Goal: Communication & Community: Share content

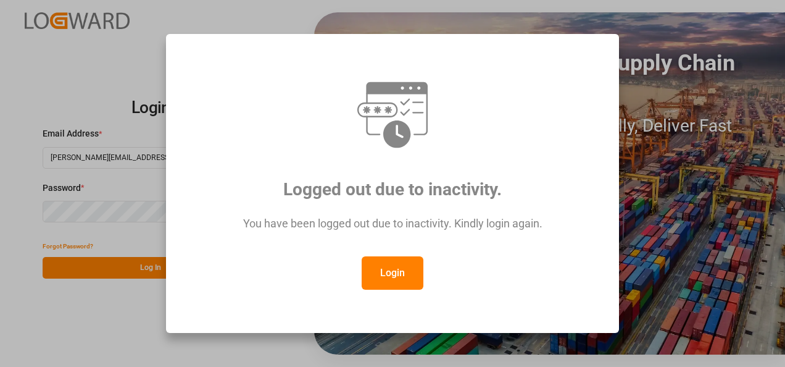
click at [405, 291] on div "Logged out due to inactivity. You have been logged out due to inactivity. Kindl…" at bounding box center [392, 183] width 432 height 278
click at [402, 272] on button "Login" at bounding box center [393, 272] width 62 height 33
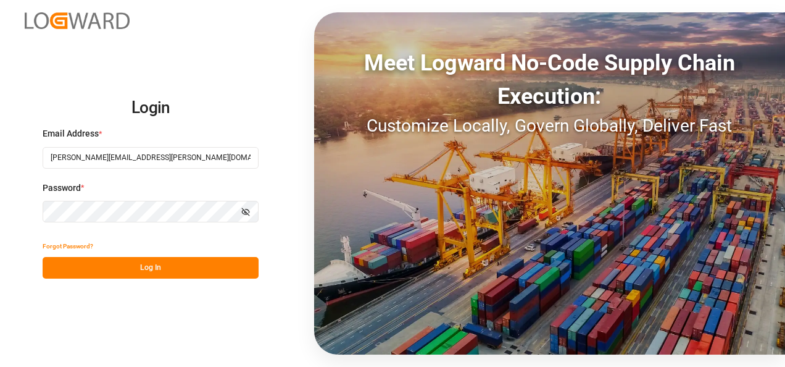
click at [183, 274] on button "Log In" at bounding box center [151, 268] width 216 height 22
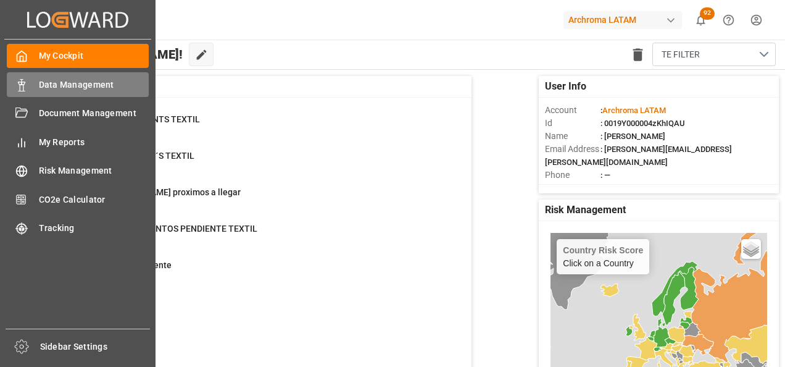
click at [25, 88] on icon at bounding box center [21, 85] width 12 height 12
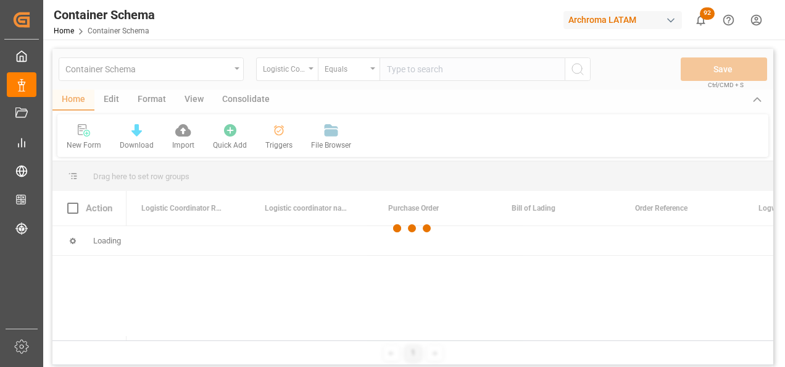
click at [235, 71] on div at bounding box center [412, 228] width 721 height 359
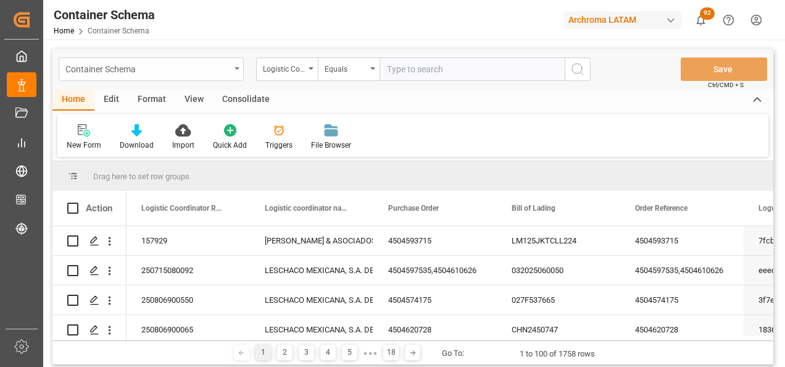
click at [236, 72] on div "Container Schema" at bounding box center [151, 68] width 185 height 23
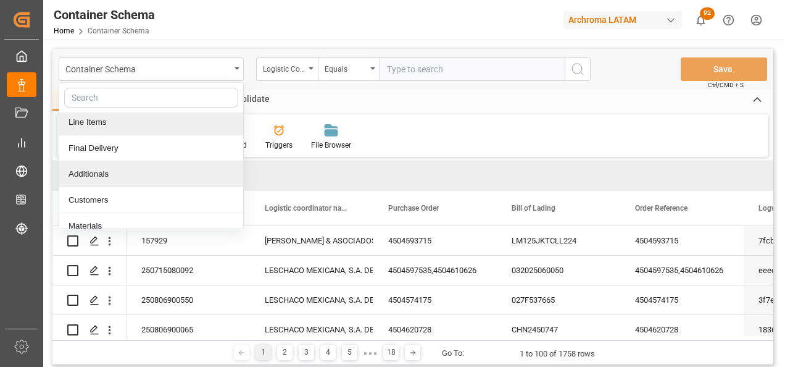
scroll to position [62, 0]
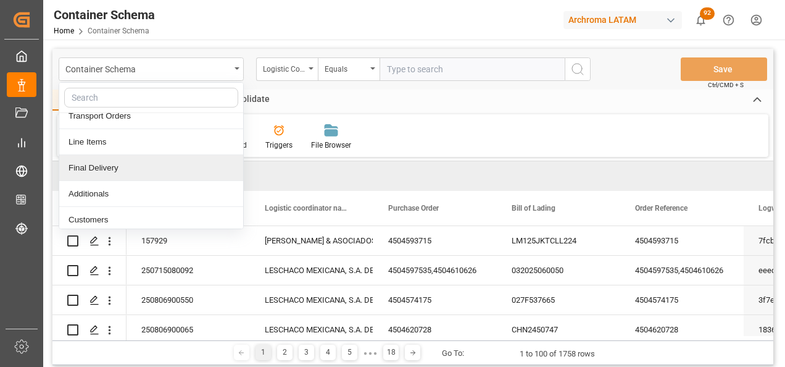
click at [129, 167] on div "Final Delivery" at bounding box center [151, 168] width 184 height 26
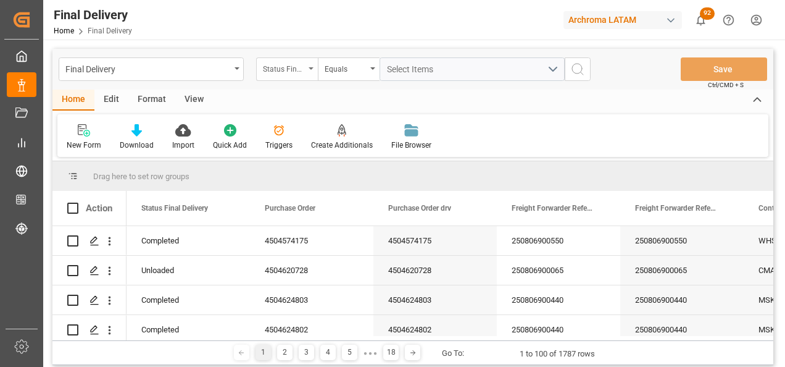
click at [309, 71] on div "Status Final Delivery" at bounding box center [287, 68] width 62 height 23
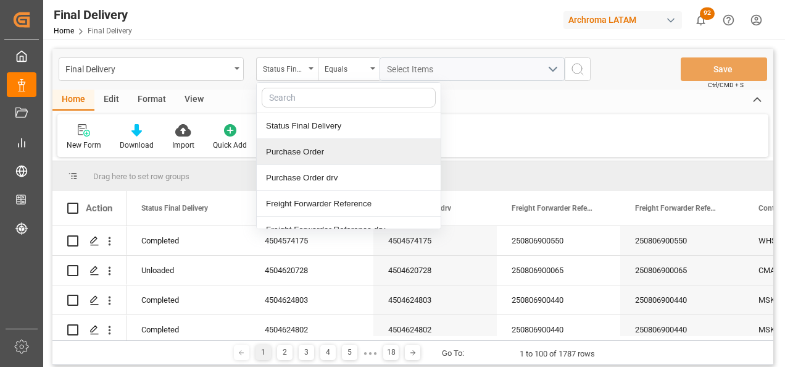
click at [298, 152] on div "Purchase Order" at bounding box center [349, 152] width 184 height 26
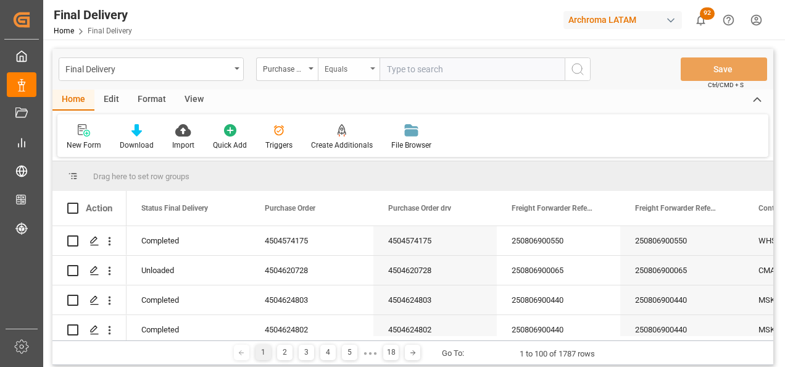
click at [345, 71] on div "Equals" at bounding box center [346, 67] width 42 height 14
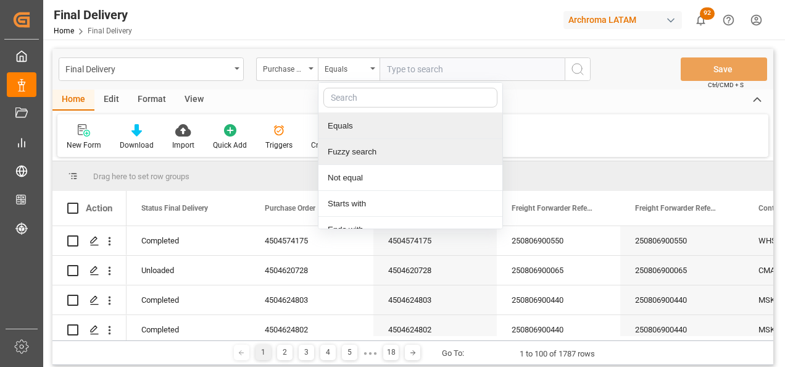
click at [357, 147] on div "Fuzzy search" at bounding box center [410, 152] width 184 height 26
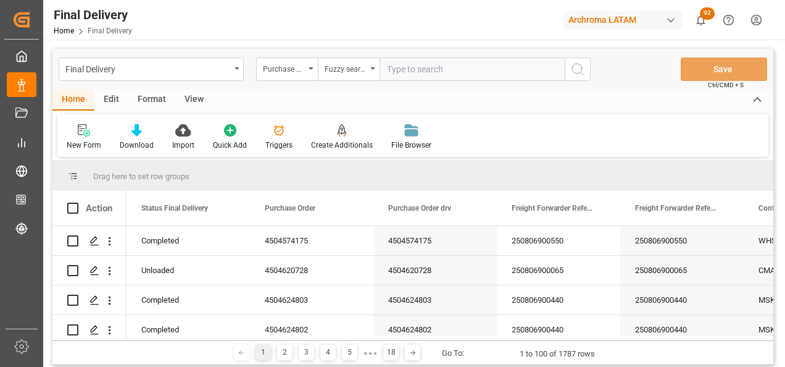
paste input "4504634516"
type input "4504634516"
click at [570, 79] on button "search button" at bounding box center [578, 68] width 26 height 23
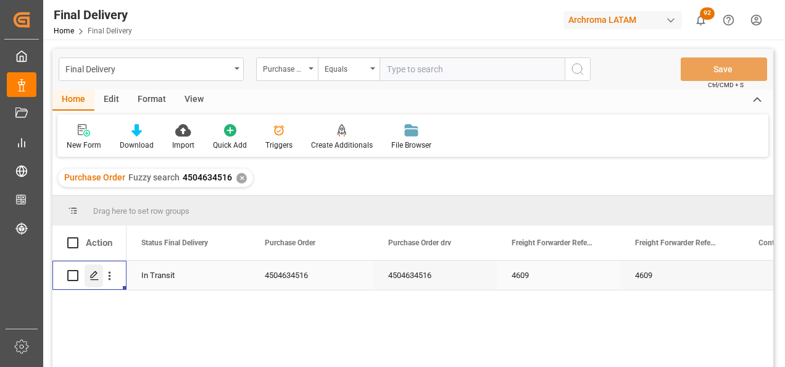
click at [101, 278] on div "Press SPACE to select this row." at bounding box center [94, 275] width 19 height 23
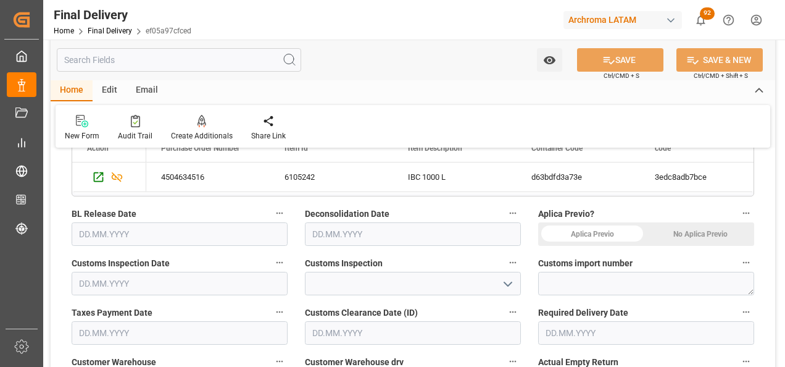
scroll to position [432, 0]
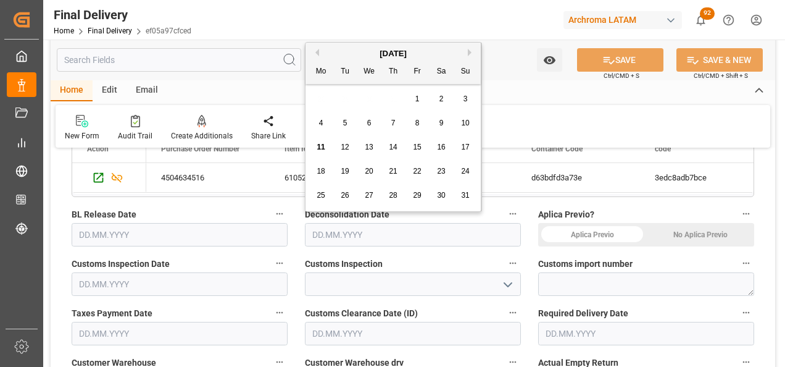
click at [334, 230] on input "text" at bounding box center [413, 234] width 216 height 23
click at [318, 143] on span "11" at bounding box center [321, 147] width 8 height 9
type input "[DATE]"
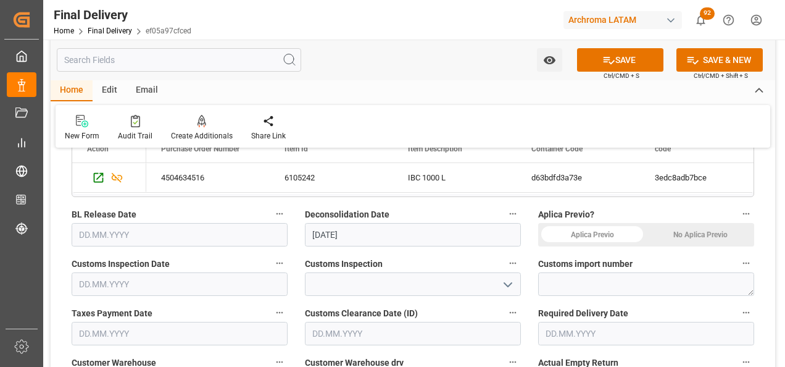
click at [693, 236] on div "No Aplica Previo" at bounding box center [700, 234] width 108 height 23
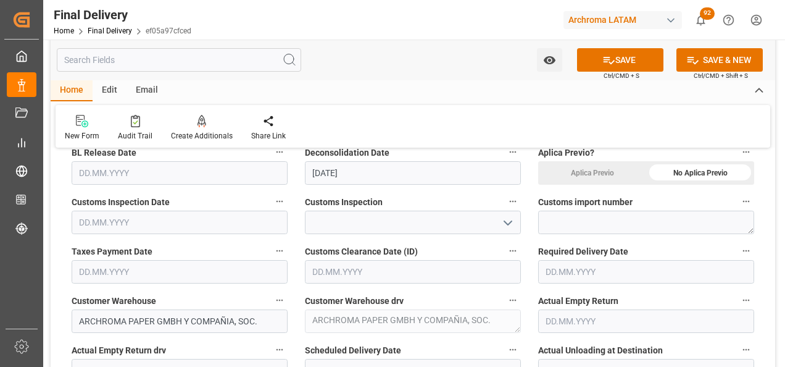
click at [508, 225] on icon "open menu" at bounding box center [507, 222] width 15 height 15
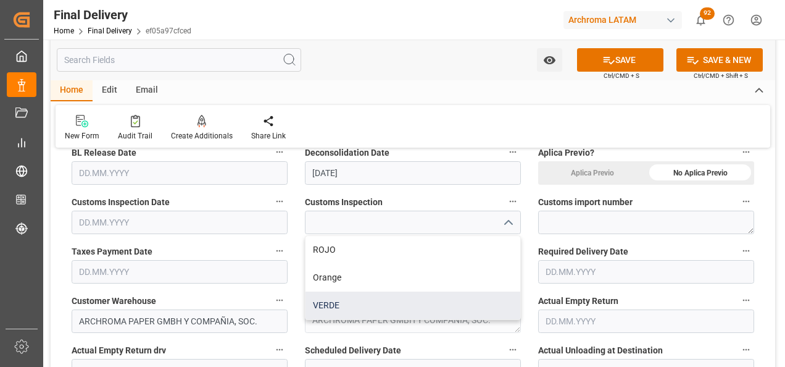
click at [391, 298] on div "VERDE" at bounding box center [412, 305] width 215 height 28
type input "VERDE"
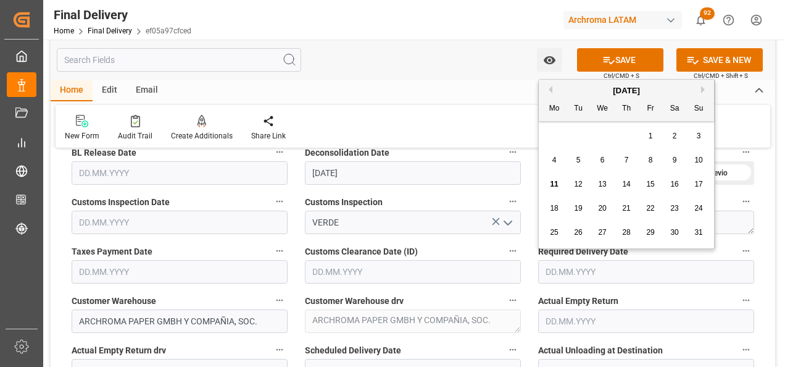
click at [574, 268] on input "text" at bounding box center [646, 271] width 216 height 23
click at [552, 181] on span "11" at bounding box center [554, 184] width 8 height 9
type input "[DATE]"
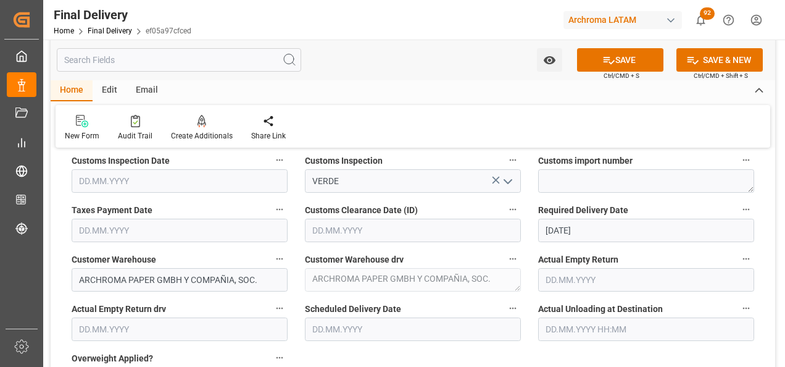
scroll to position [555, 0]
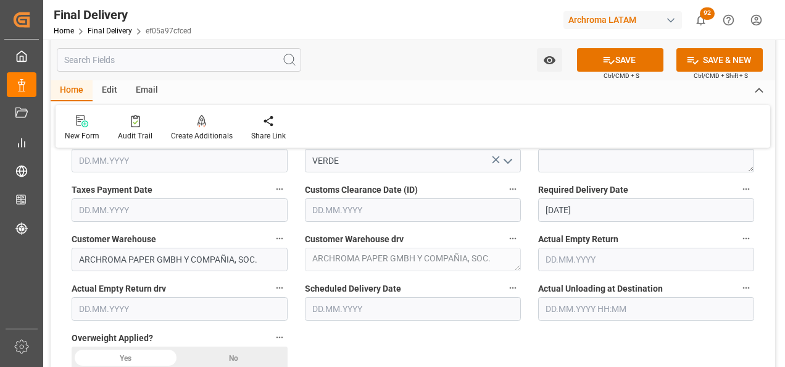
click at [378, 310] on input "text" at bounding box center [413, 308] width 216 height 23
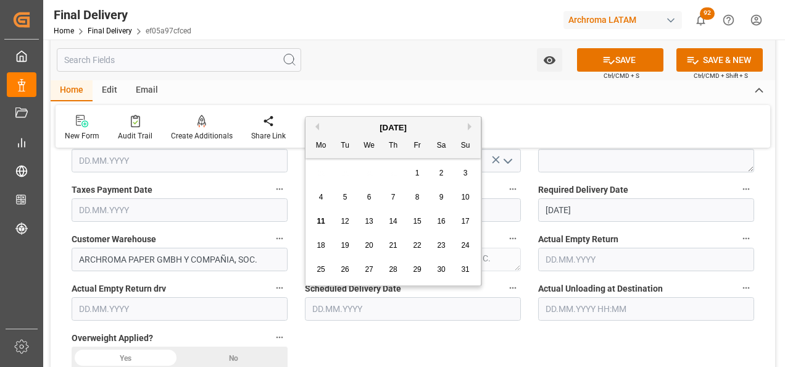
click at [322, 222] on span "11" at bounding box center [321, 221] width 8 height 9
type input "[DATE]"
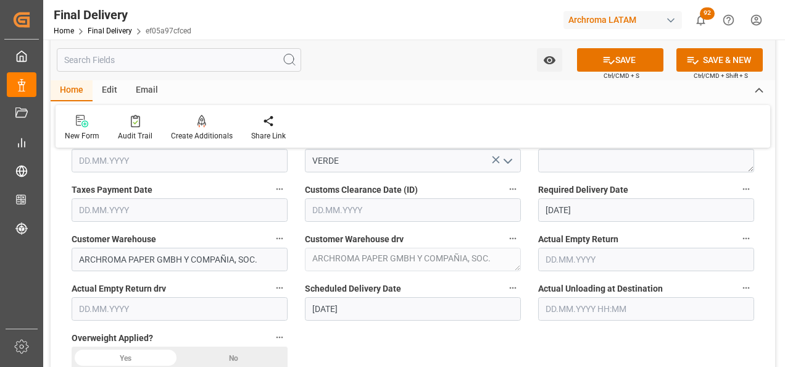
click at [570, 305] on input "text" at bounding box center [646, 308] width 216 height 23
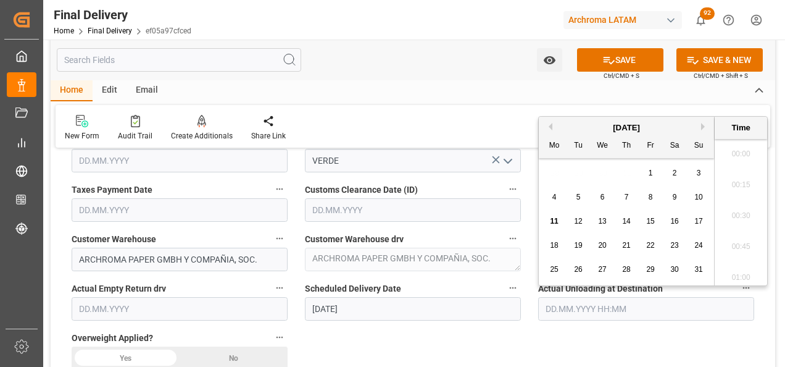
scroll to position [1794, 0]
click at [554, 218] on span "11" at bounding box center [554, 221] width 8 height 9
type input "[DATE] 00:00"
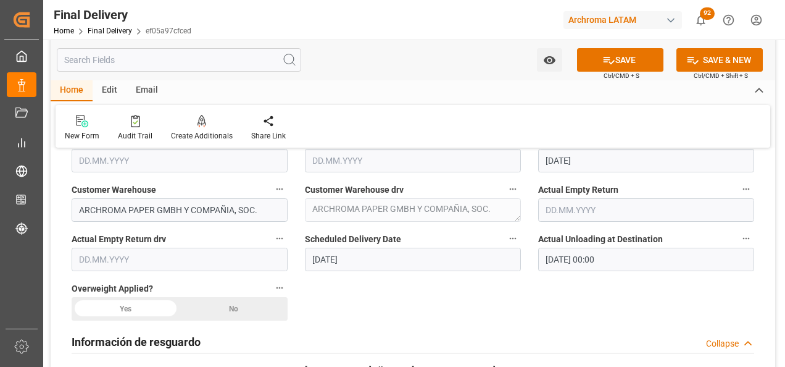
scroll to position [679, 0]
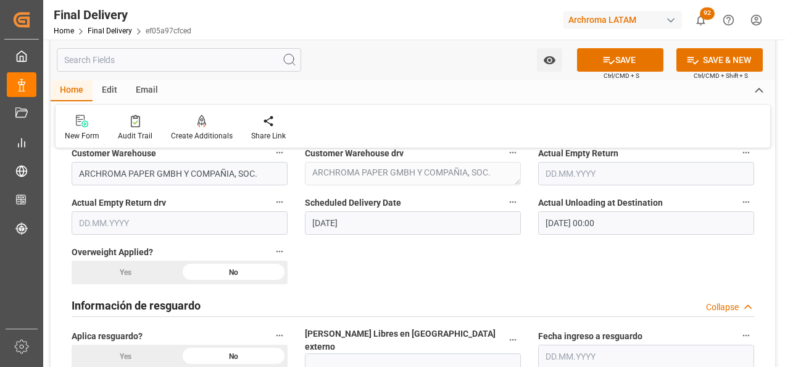
scroll to position [802, 0]
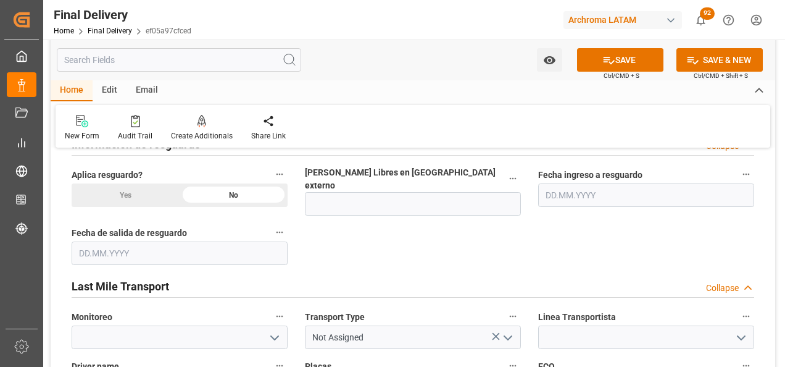
click at [508, 330] on icon "open menu" at bounding box center [507, 337] width 15 height 15
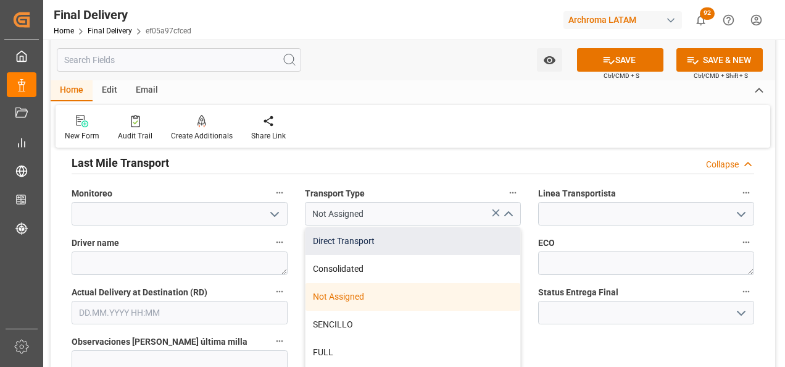
click at [380, 232] on div "Direct Transport" at bounding box center [412, 241] width 215 height 28
type input "Direct Transport"
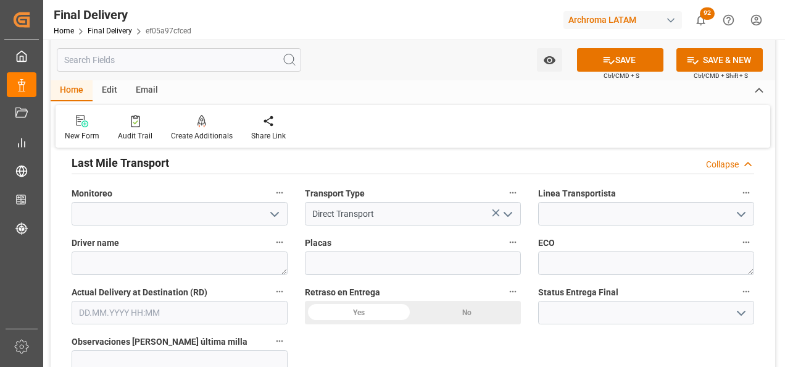
click at [738, 207] on icon "open menu" at bounding box center [741, 214] width 15 height 15
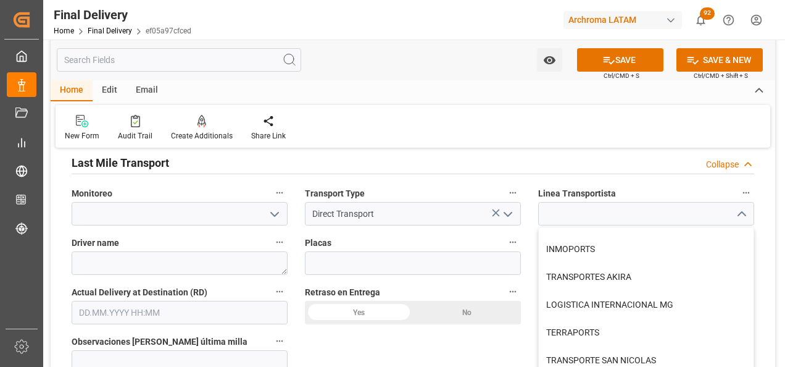
scroll to position [784, 0]
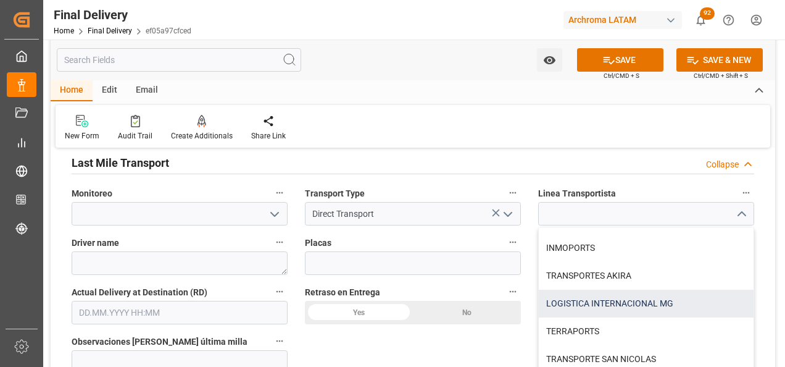
click at [616, 296] on div "LOGISTICA INTERNACIONAL MG" at bounding box center [646, 303] width 215 height 28
type input "LOGISTICA INTERNACIONAL MG"
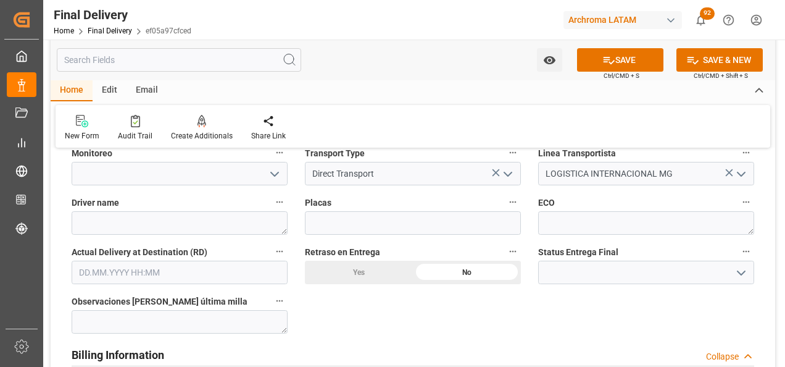
scroll to position [987, 0]
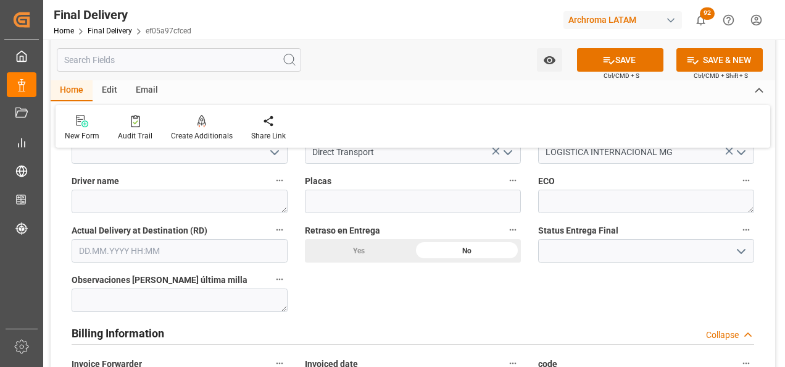
click at [122, 239] on input "text" at bounding box center [180, 250] width 216 height 23
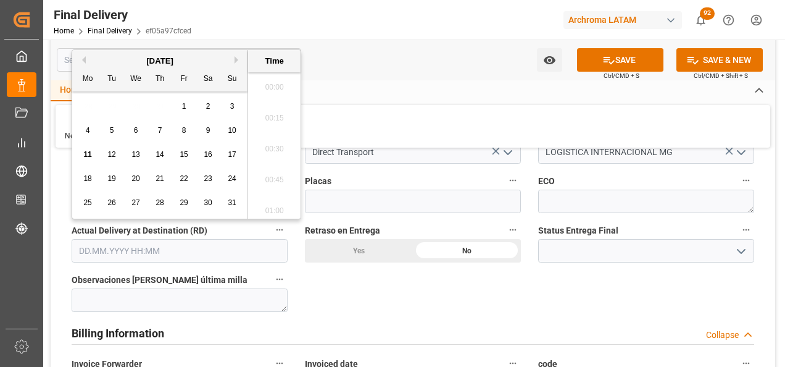
scroll to position [1794, 0]
click at [87, 154] on span "11" at bounding box center [87, 154] width 8 height 9
click at [280, 183] on li "13:15" at bounding box center [274, 175] width 52 height 31
type input "[DATE] 13:15"
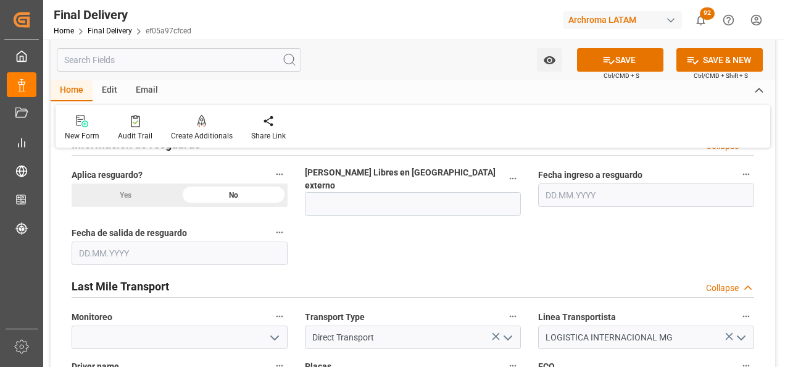
scroll to position [864, 0]
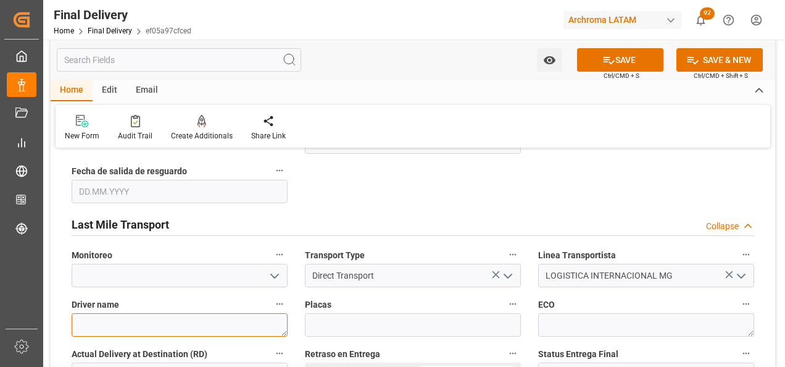
click at [193, 313] on textarea at bounding box center [180, 324] width 216 height 23
type textarea "m"
type textarea "[PERSON_NAME]"
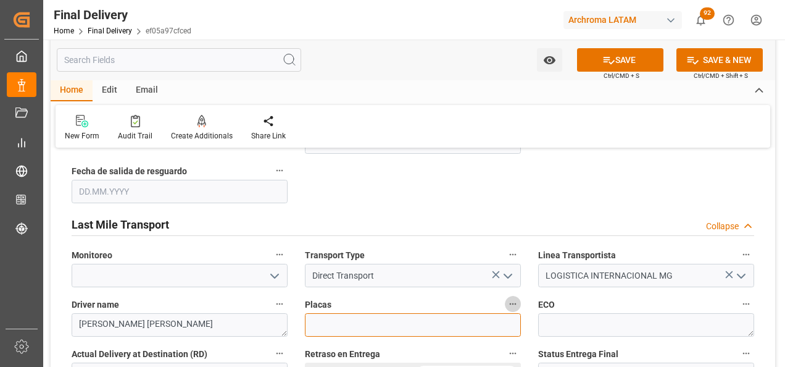
click at [476, 323] on input at bounding box center [413, 324] width 216 height 23
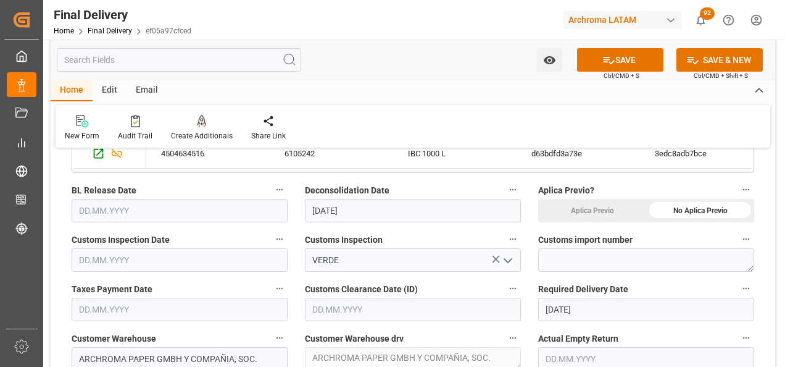
scroll to position [432, 0]
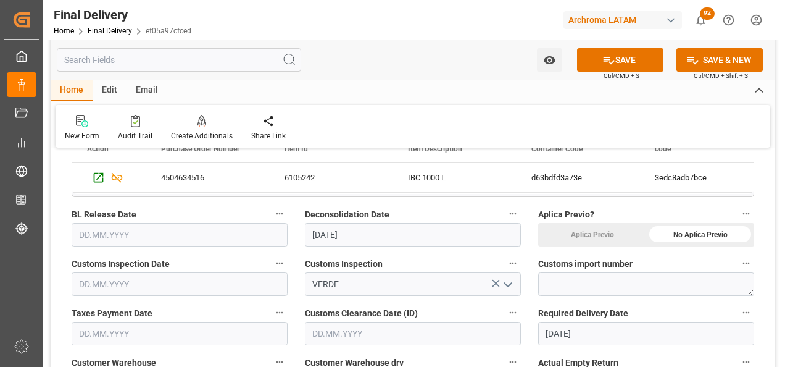
type input "C-453 BXH"
click at [608, 289] on textarea at bounding box center [646, 283] width 216 height 23
paste textarea "264-5710645"
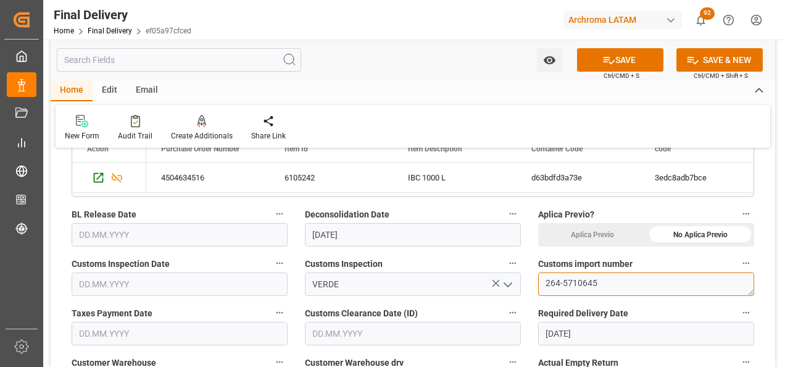
scroll to position [6, 0]
click at [615, 278] on textarea "264-5710645" at bounding box center [646, 283] width 216 height 23
click at [584, 288] on textarea "264-5710645" at bounding box center [646, 283] width 216 height 23
type textarea "264-5710645"
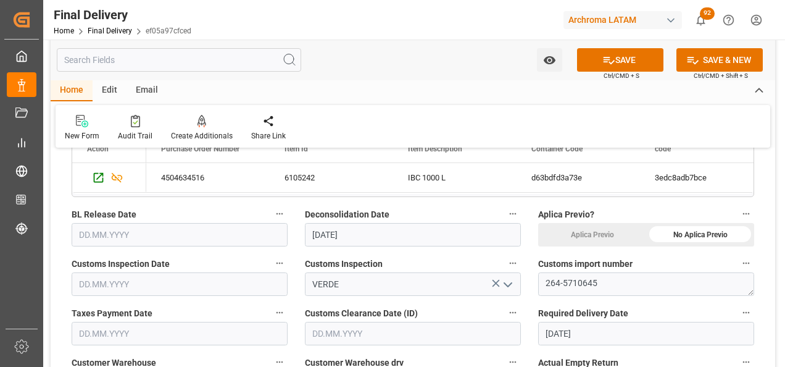
click at [139, 283] on input "text" at bounding box center [180, 283] width 216 height 23
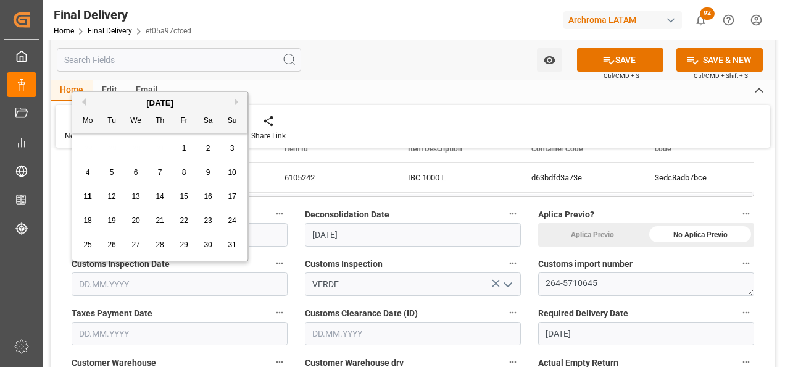
click at [186, 170] on div "8" at bounding box center [183, 172] width 15 height 15
type input "[DATE]"
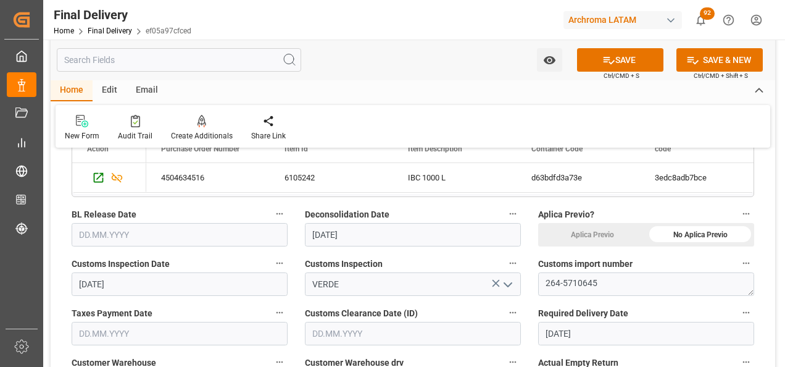
click at [127, 330] on input "text" at bounding box center [180, 333] width 216 height 23
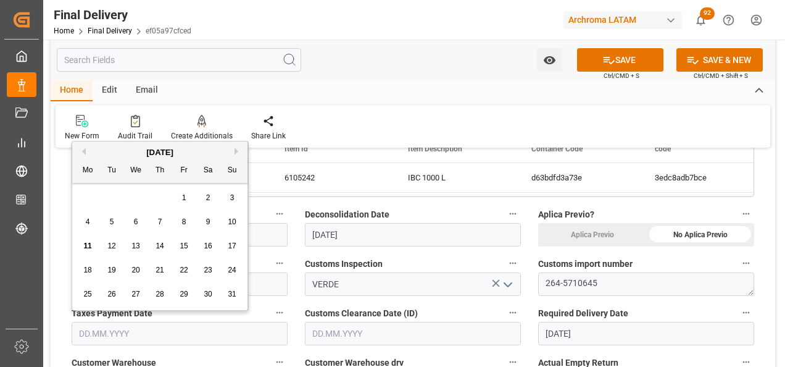
click at [181, 218] on div "8" at bounding box center [183, 222] width 15 height 15
type input "[DATE]"
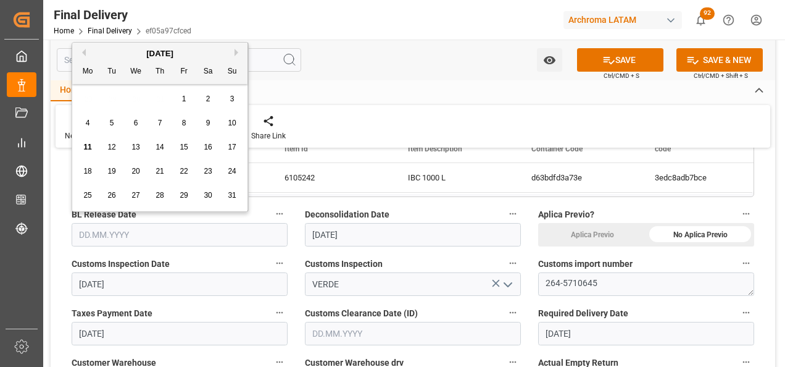
click at [182, 230] on input "text" at bounding box center [180, 234] width 216 height 23
click at [186, 120] on span "8" at bounding box center [184, 122] width 4 height 9
type input "[DATE]"
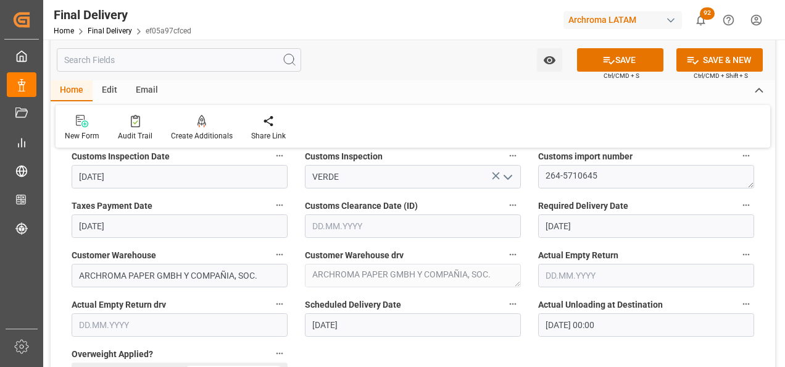
scroll to position [555, 0]
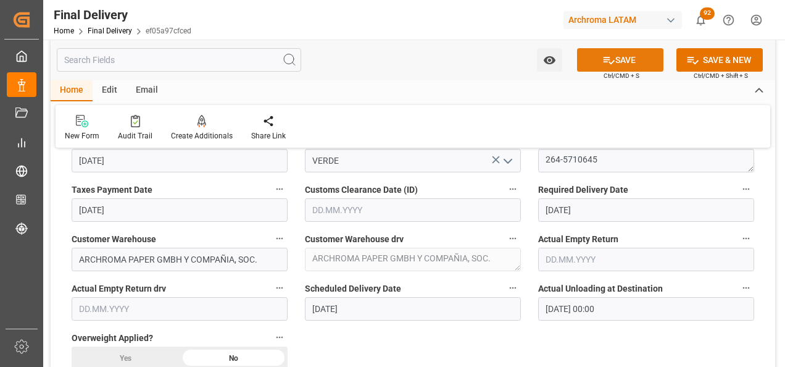
click at [616, 57] on button "SAVE" at bounding box center [620, 59] width 86 height 23
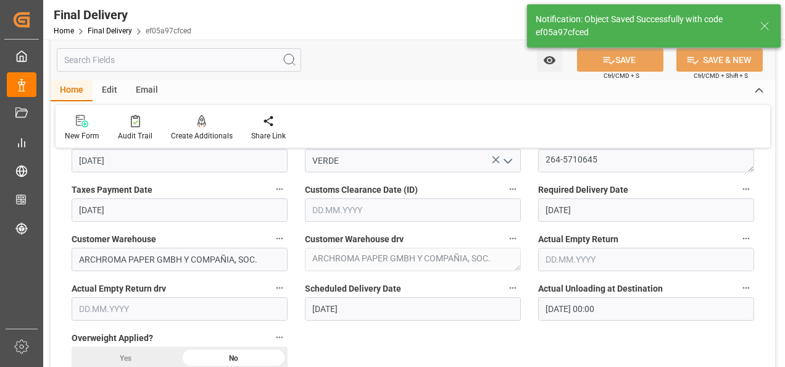
type textarea "1"
type input "Unloaded"
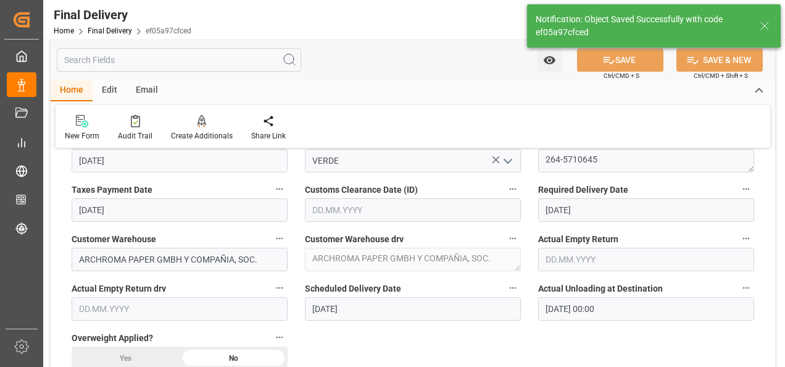
click at [352, 217] on input "text" at bounding box center [413, 209] width 216 height 23
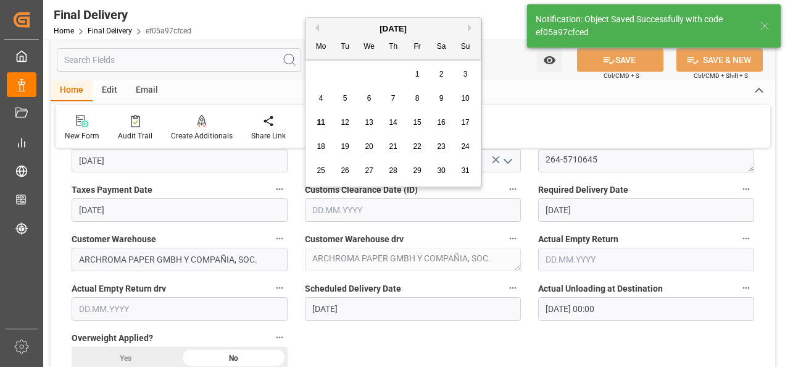
click at [417, 96] on span "8" at bounding box center [417, 98] width 4 height 9
type input "[DATE]"
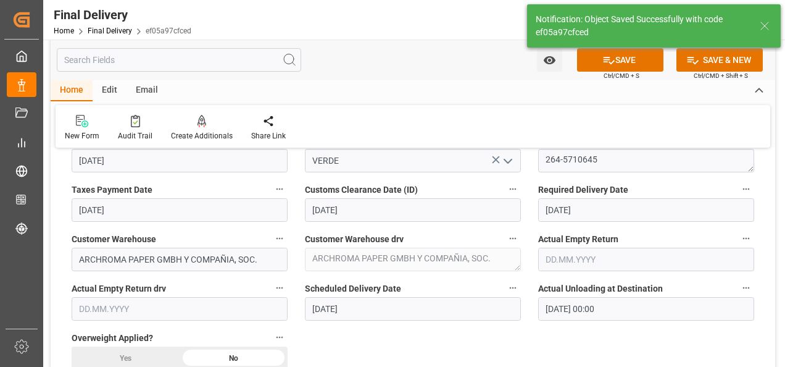
scroll to position [370, 0]
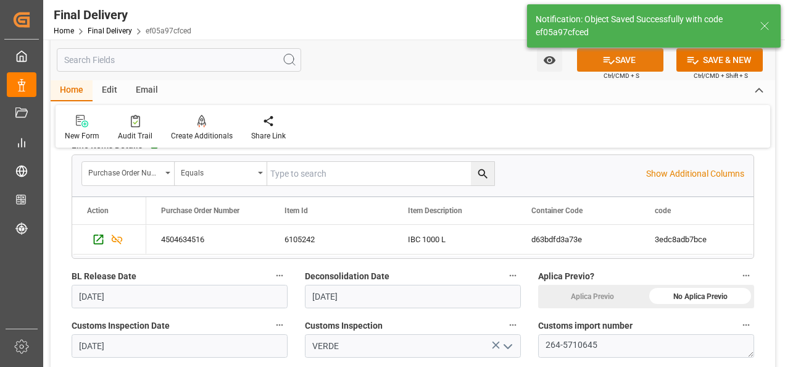
click at [615, 59] on button "SAVE" at bounding box center [620, 59] width 86 height 23
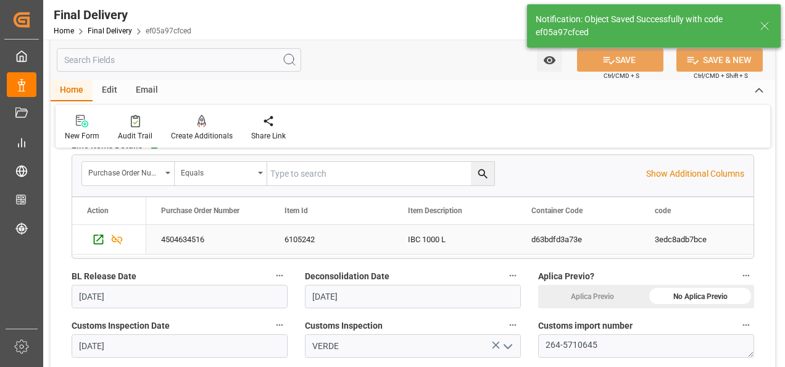
type textarea "1"
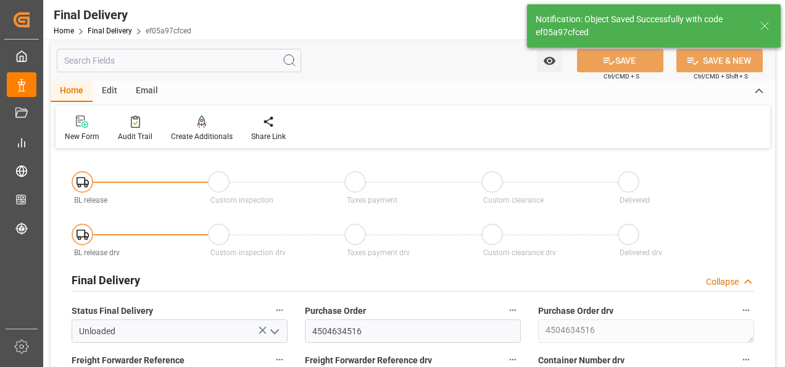
scroll to position [0, 0]
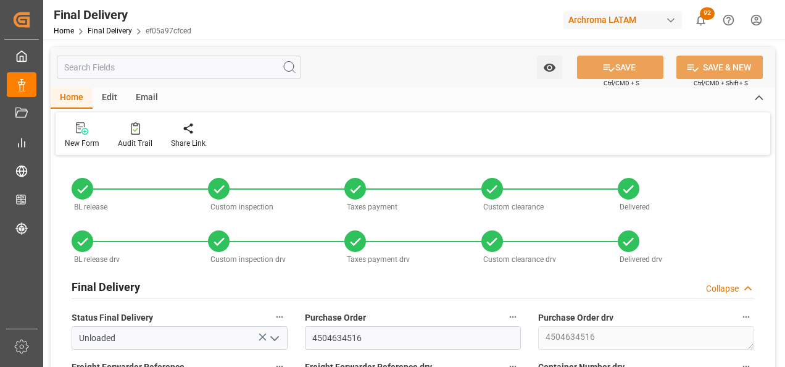
type input "[DATE]"
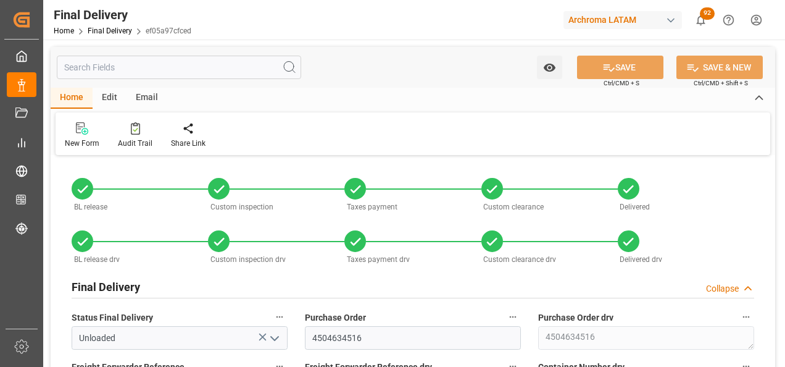
type input "[DATE]"
type input "[DATE] 00:00"
type input "[DATE] 13:15"
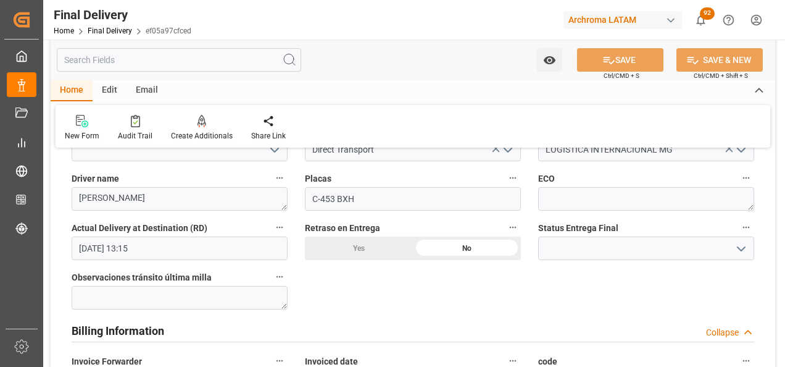
scroll to position [987, 0]
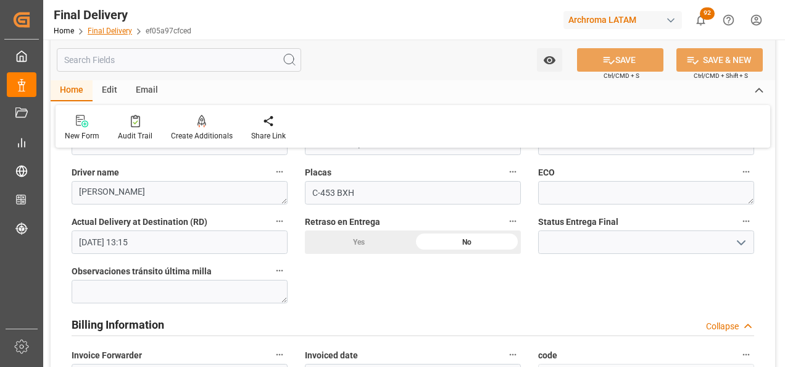
click at [124, 33] on link "Final Delivery" at bounding box center [110, 31] width 44 height 9
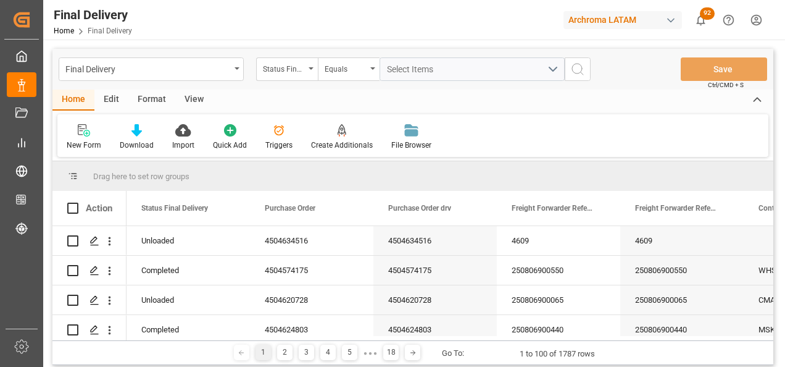
click at [236, 72] on div "Final Delivery" at bounding box center [151, 68] width 185 height 23
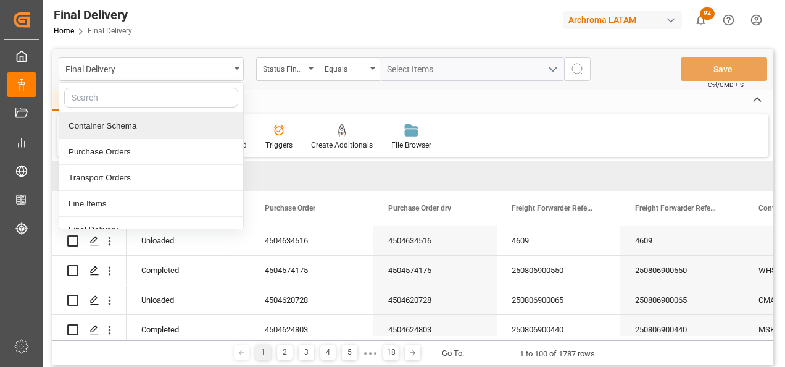
click at [191, 126] on div "Container Schema" at bounding box center [151, 126] width 184 height 26
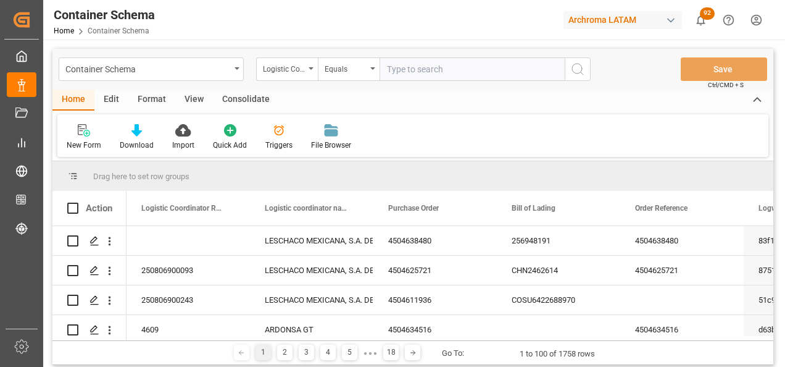
click at [309, 73] on div "Logistic Coordinator Reference Number" at bounding box center [287, 68] width 62 height 23
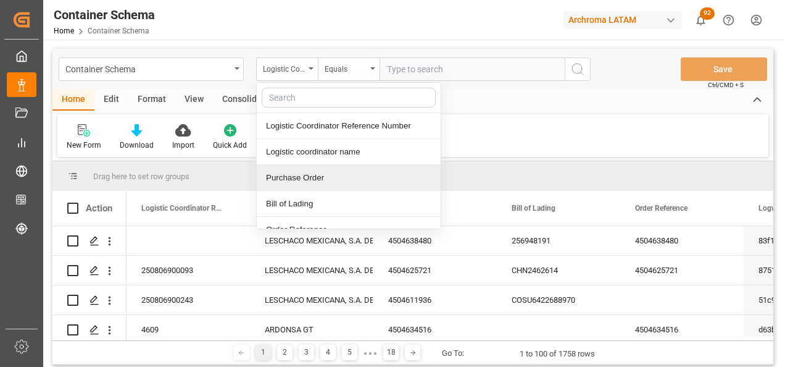
click at [304, 175] on div "Purchase Order" at bounding box center [349, 178] width 184 height 26
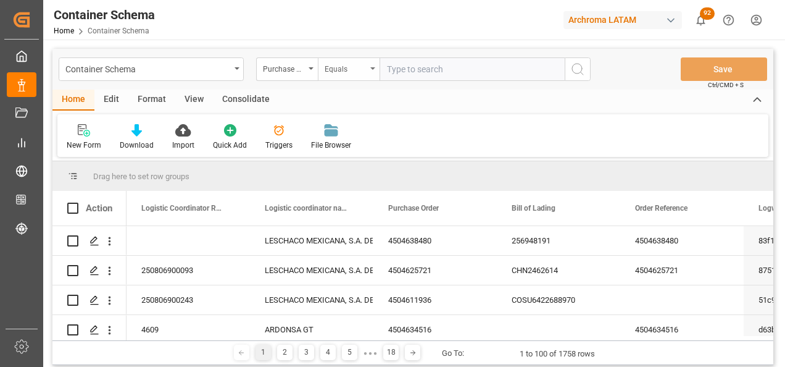
click at [333, 70] on div "Equals" at bounding box center [346, 67] width 42 height 14
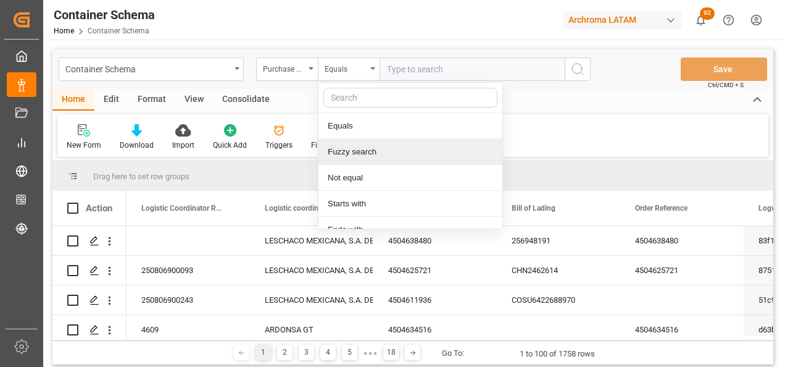
click at [351, 145] on div "Fuzzy search" at bounding box center [410, 152] width 184 height 26
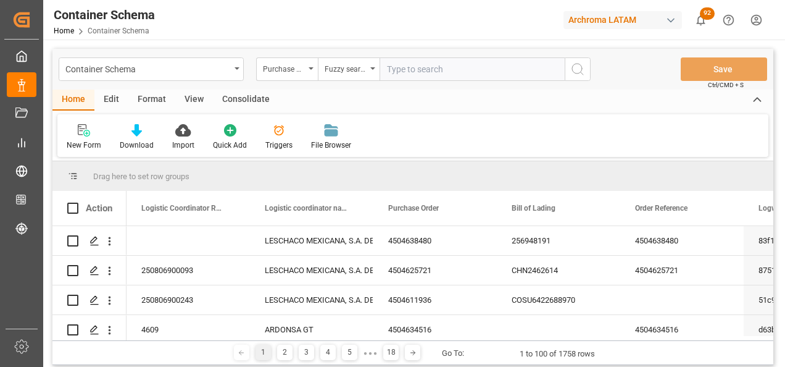
paste input "4504641302"
type input "4504641302"
click at [572, 72] on icon "search button" at bounding box center [577, 69] width 15 height 15
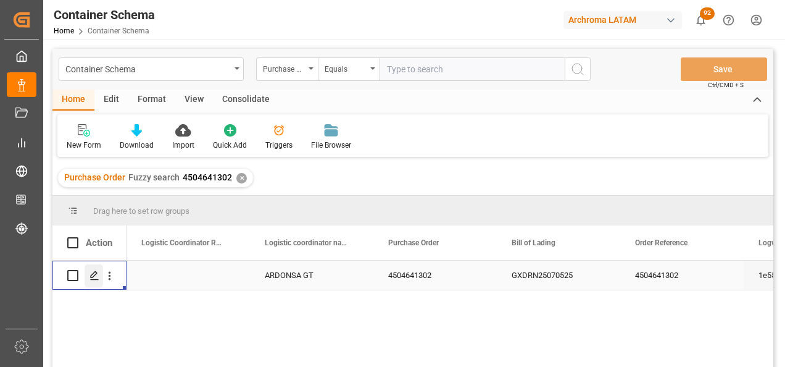
click at [101, 281] on div "Press SPACE to select this row." at bounding box center [94, 275] width 19 height 23
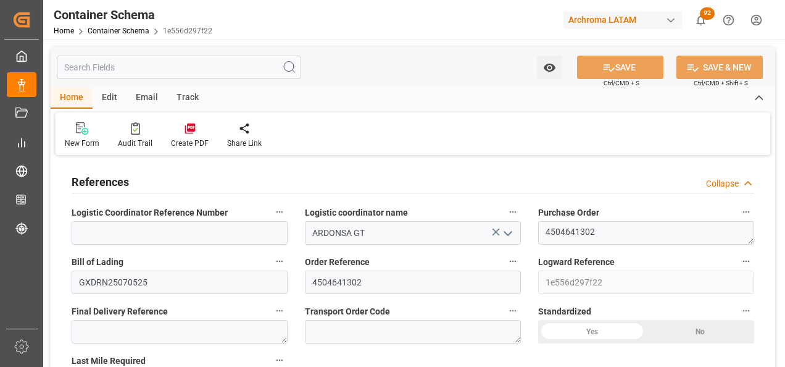
type input "0"
type input "1"
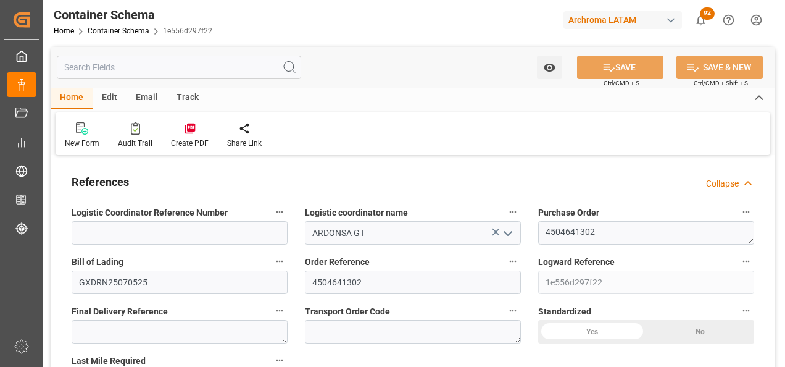
type input "800"
type input "860"
type input "Cosco"
type input "COSCO Shipping Co. Ltd."
type input "CNSGH"
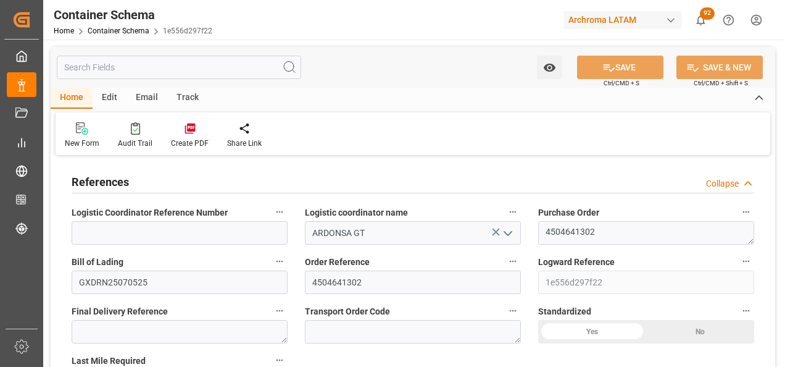
type input "CNSHA"
type input "GTPRQ"
type input "9850836"
type input "9928205"
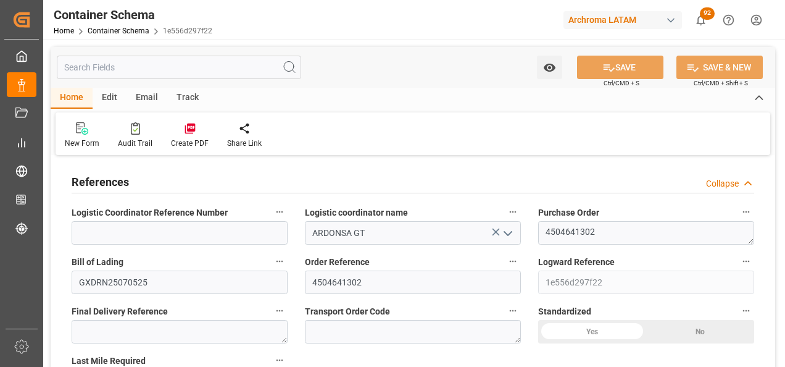
type input "9928205"
type input "1"
type input "0"
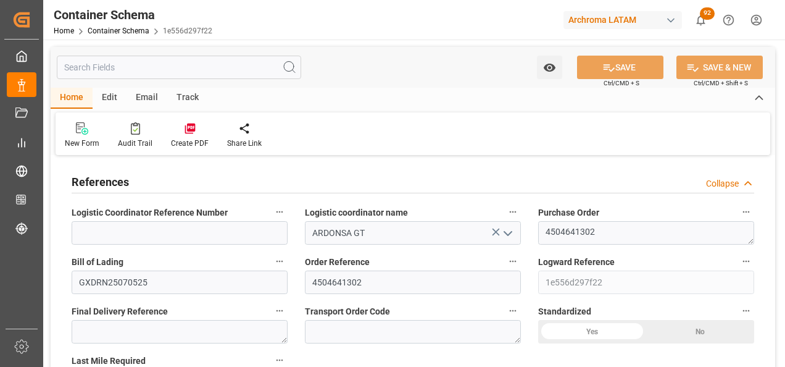
type input "[DATE] 08:30"
type input "[DATE]"
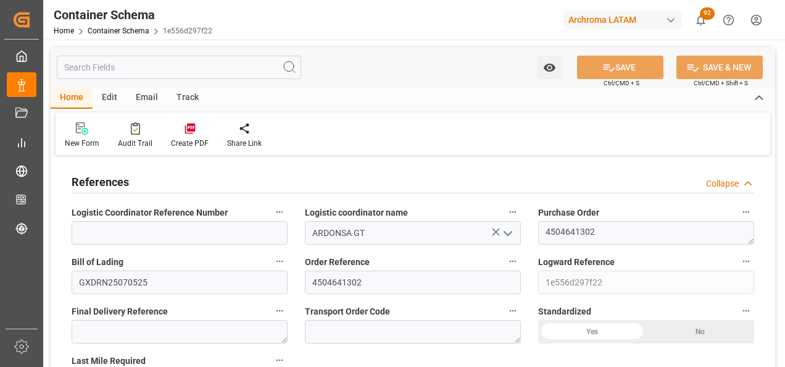
type input "[DATE]"
type input "[DATE] 18:02"
type input "[DATE] 16:58"
type input "[DATE]"
click at [185, 104] on div "Track" at bounding box center [187, 98] width 41 height 21
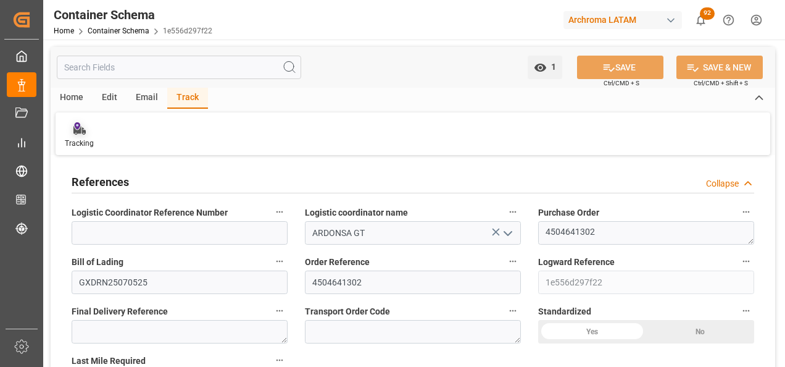
click at [86, 133] on div at bounding box center [79, 128] width 29 height 13
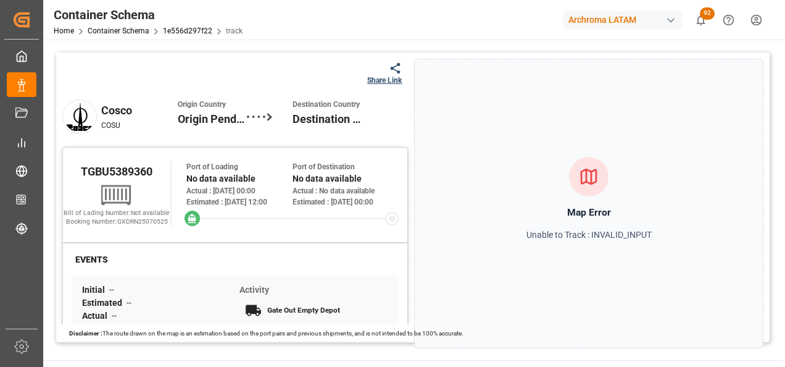
click at [375, 86] on div "Cosco COSU Origin Country Origin Pending Destination Country Destination Pending" at bounding box center [235, 116] width 346 height 60
click at [375, 80] on div "Share Link" at bounding box center [384, 80] width 35 height 11
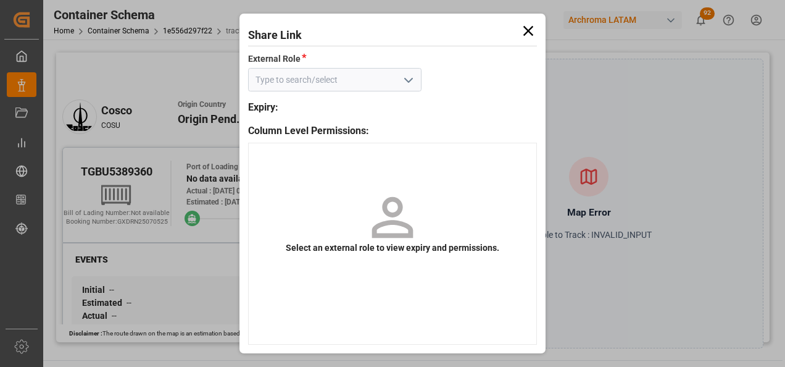
click at [399, 81] on button "open menu" at bounding box center [407, 79] width 19 height 19
click at [376, 106] on div "Customer" at bounding box center [335, 107] width 172 height 28
type input "Customer"
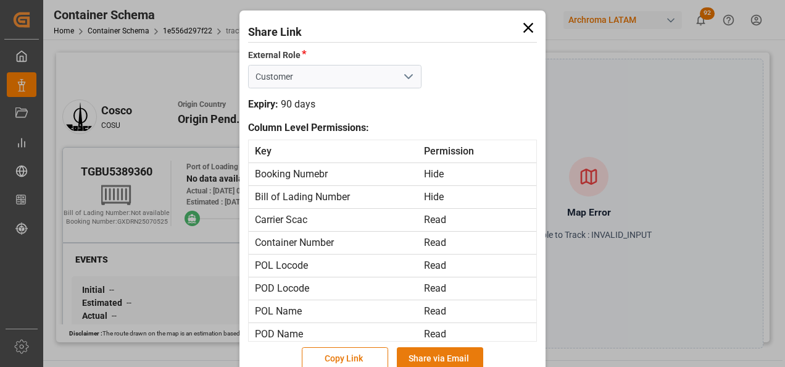
click at [468, 351] on button "Share via Email" at bounding box center [440, 358] width 86 height 23
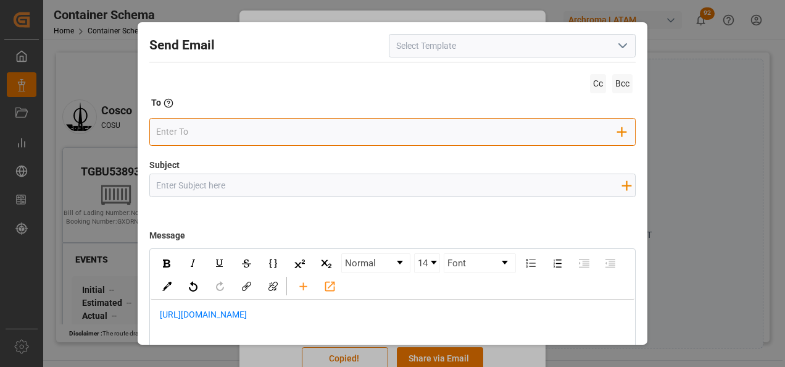
click at [276, 135] on input "email" at bounding box center [387, 131] width 462 height 19
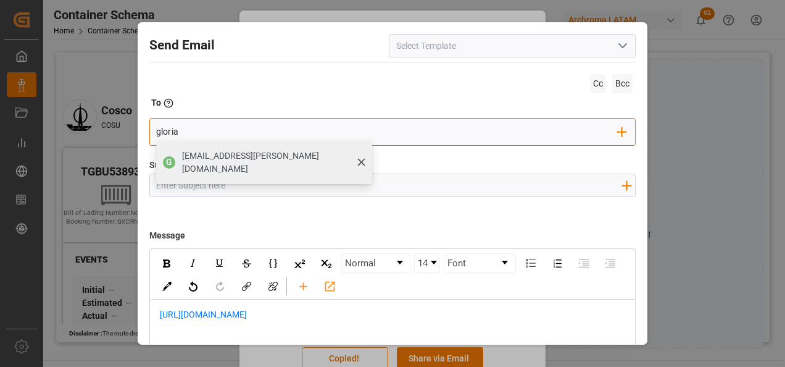
type input "gloria"
click at [276, 147] on div "[EMAIL_ADDRESS][PERSON_NAME][DOMAIN_NAME]" at bounding box center [273, 162] width 190 height 35
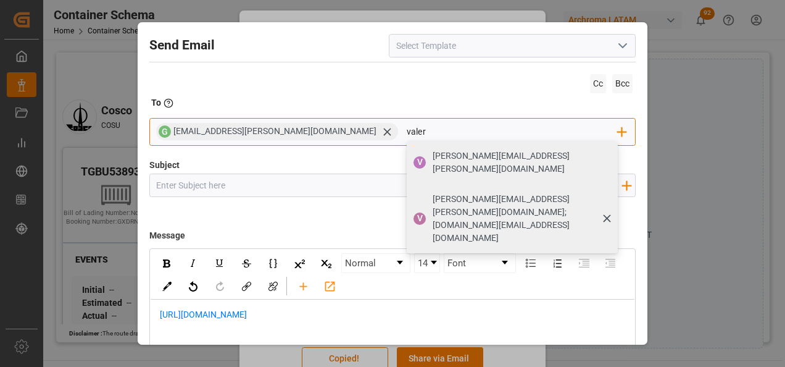
type input "valer"
click at [433, 193] on span "[PERSON_NAME][EMAIL_ADDRESS][PERSON_NAME][DOMAIN_NAME];[DOMAIN_NAME][EMAIL_ADDR…" at bounding box center [521, 219] width 176 height 52
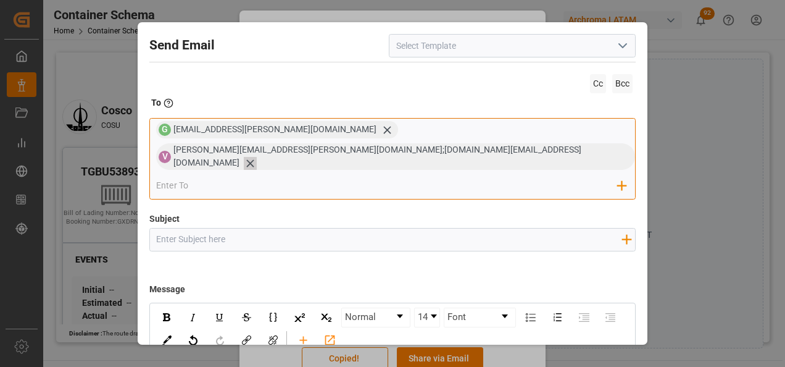
click at [257, 157] on icon at bounding box center [250, 163] width 13 height 13
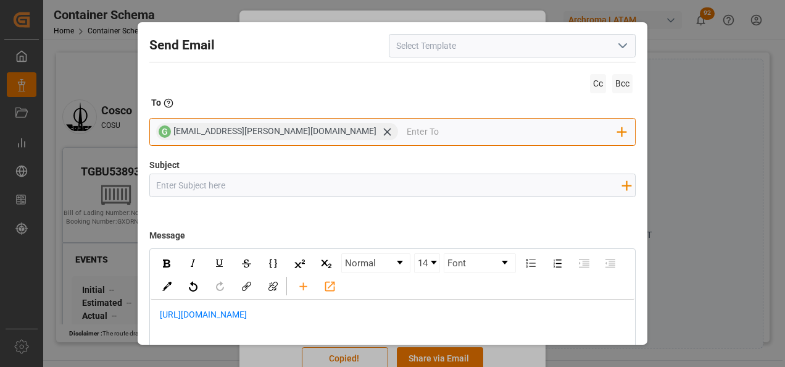
click at [539, 139] on input "email" at bounding box center [512, 131] width 211 height 19
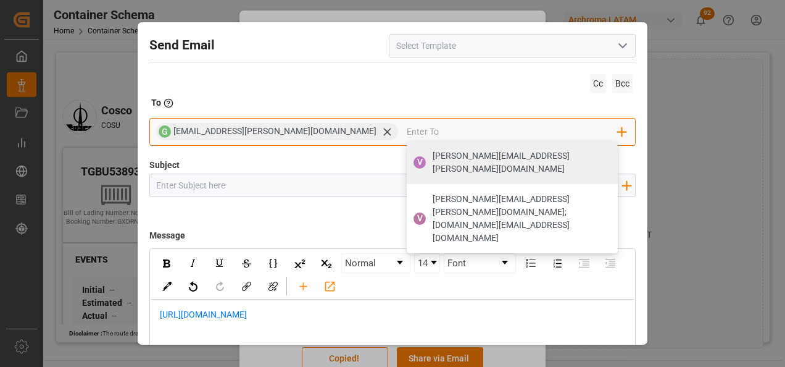
type input "valer"
click at [433, 155] on span "[PERSON_NAME][EMAIL_ADDRESS][PERSON_NAME][DOMAIN_NAME]" at bounding box center [521, 162] width 176 height 26
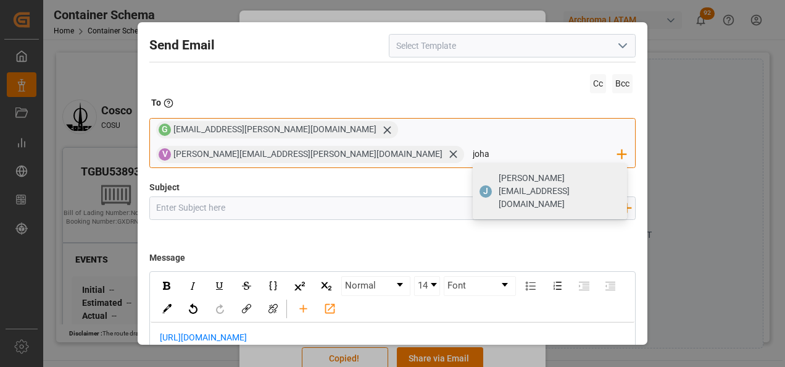
type input "[PERSON_NAME][EMAIL_ADDRESS][DOMAIN_NAME]"
click at [502, 172] on span "[PERSON_NAME][EMAIL_ADDRESS][DOMAIN_NAME]" at bounding box center [559, 191] width 120 height 39
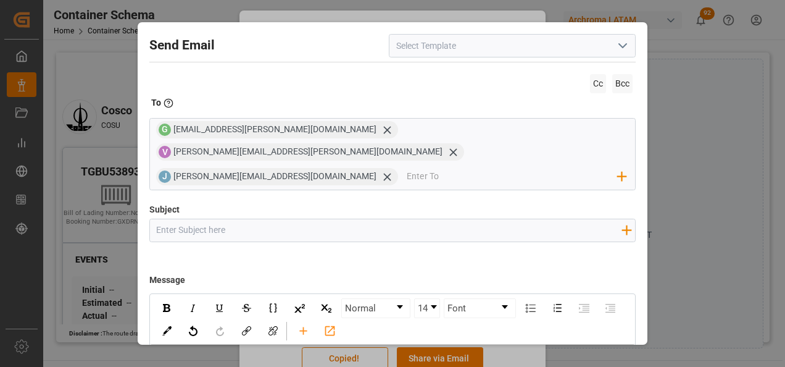
click at [435, 219] on input "Subject" at bounding box center [389, 230] width 478 height 22
paste input "GT || TRACKING | PO 4504641302 | Contenedor TGBU5389360 | TEXTIL | Prioridad | …"
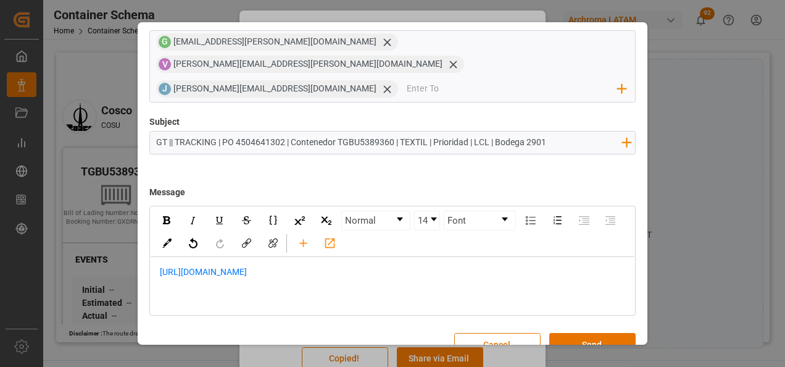
scroll to position [88, 0]
type input "GT || TRACKING | PO 4504641302 | Contenedor TGBU5389360 | TEXTIL | Prioridad | …"
click at [288, 291] on div "Normal 14 Font [URL][DOMAIN_NAME]" at bounding box center [392, 260] width 487 height 110
click at [158, 256] on div "[URL][DOMAIN_NAME]" at bounding box center [393, 277] width 484 height 43
click at [159, 265] on div "[URL][DOMAIN_NAME]" at bounding box center [392, 278] width 467 height 26
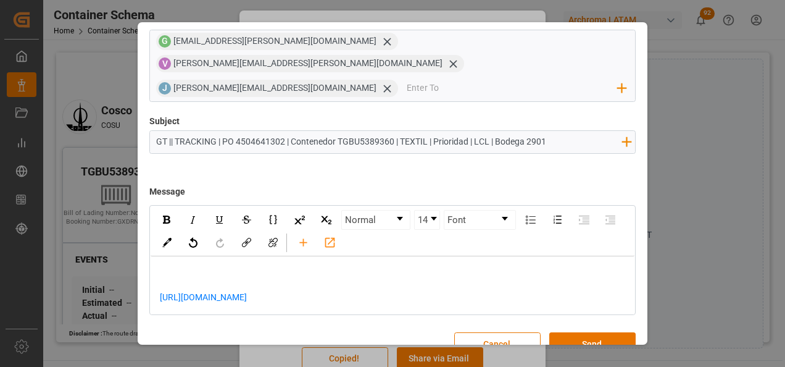
click at [167, 265] on div "rdw-editor" at bounding box center [393, 271] width 467 height 13
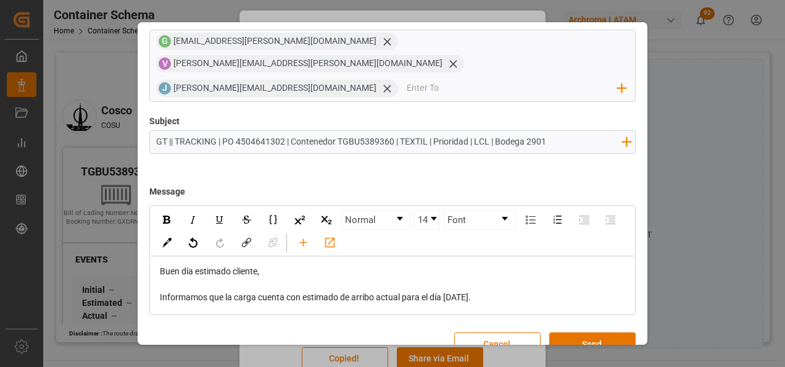
click at [518, 291] on div "Informamos que la carga cuenta con estimado de arribo actual para el día [DATE]." at bounding box center [393, 297] width 467 height 13
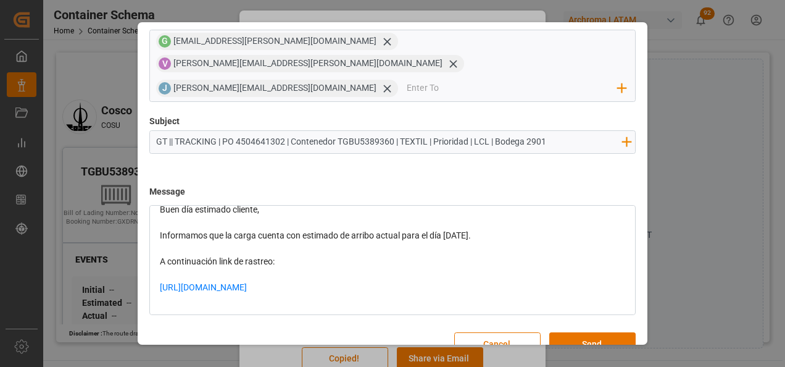
scroll to position [64, 0]
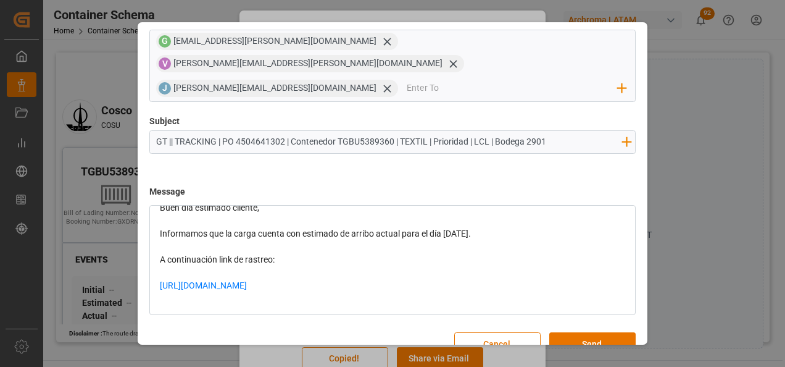
click at [426, 279] on div "[URL][DOMAIN_NAME]" at bounding box center [393, 292] width 467 height 26
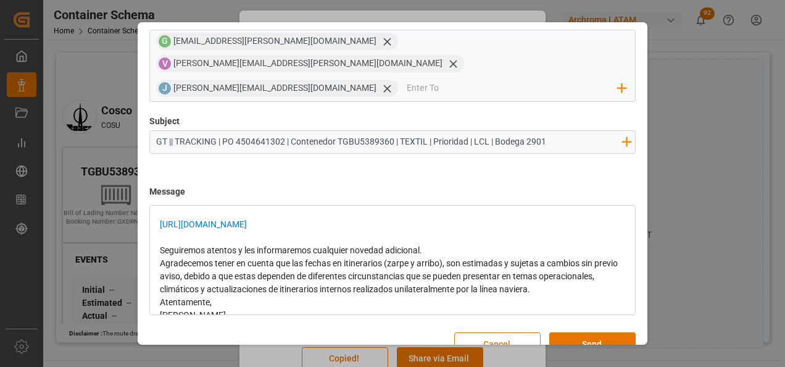
scroll to position [125, 0]
click at [433, 243] on div "Seguiremos atentos y les informaremos cualquier novedad adicional." at bounding box center [393, 249] width 467 height 13
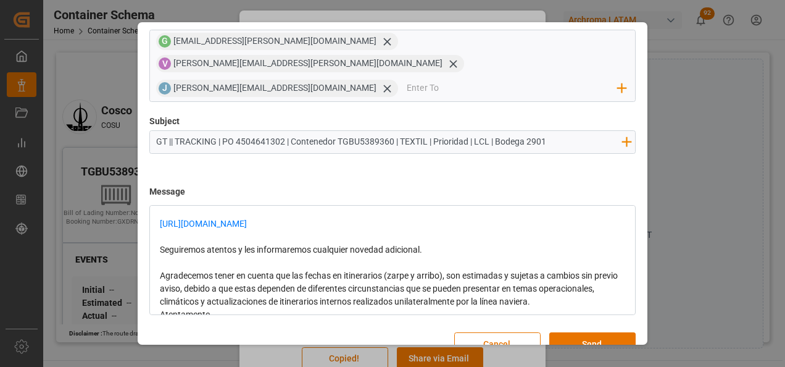
scroll to position [167, 0]
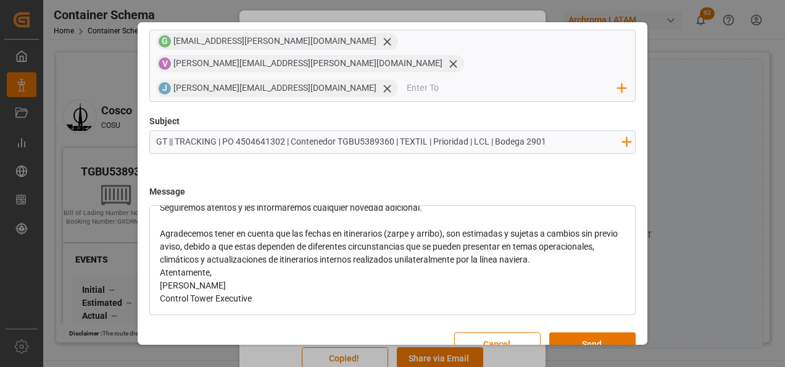
click at [609, 238] on div "Agradecemos tener en cuenta que las fechas en itinerarios (zarpe y arribo), son…" at bounding box center [393, 246] width 467 height 39
click at [291, 292] on div "Atentamente," at bounding box center [393, 298] width 467 height 13
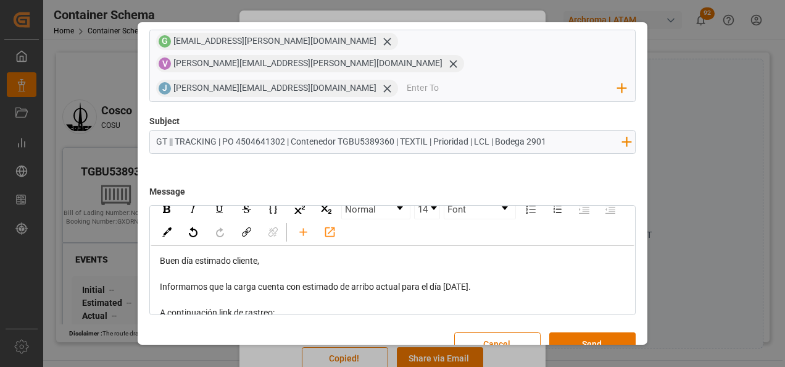
scroll to position [0, 0]
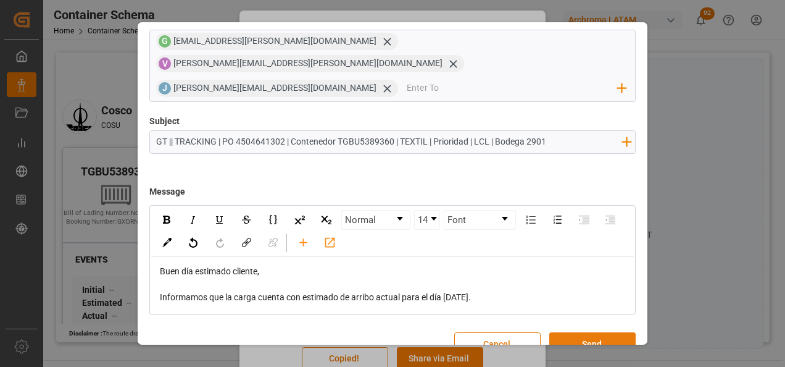
click at [626, 332] on button "Send" at bounding box center [592, 343] width 86 height 23
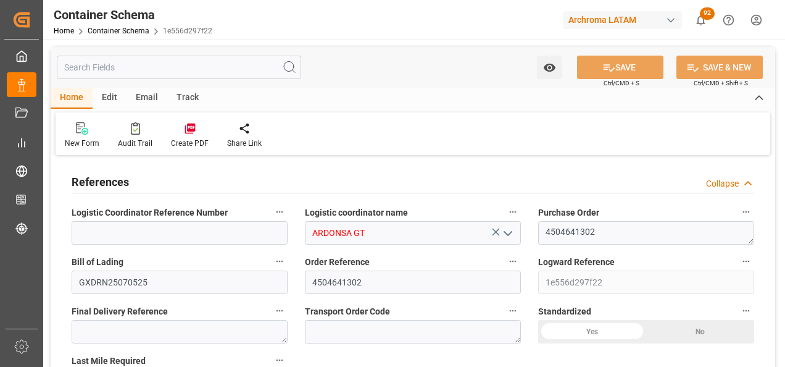
type input "0"
type input "1"
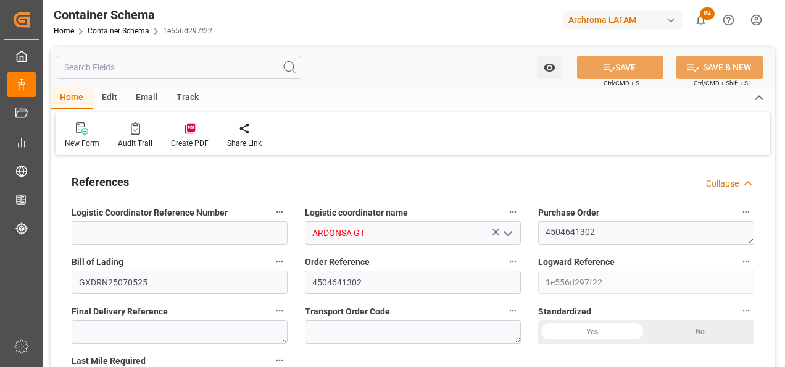
type input "800"
type input "860"
type input "Cosco"
type input "COSCO Shipping Co. Ltd."
type input "CNSGH"
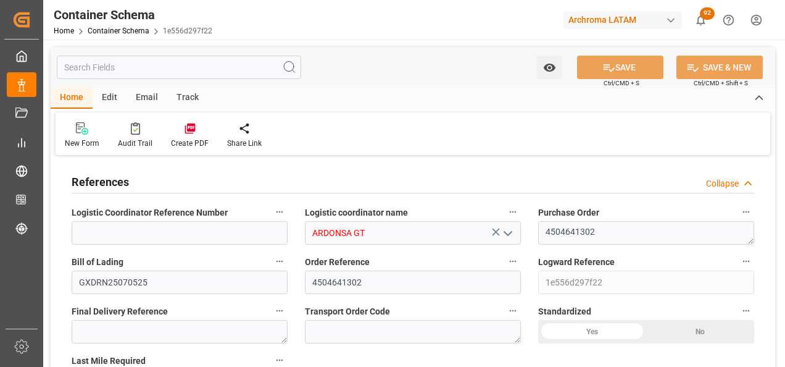
type input "CNSHA"
type input "GTPRQ"
type input "9850836"
type input "9928205"
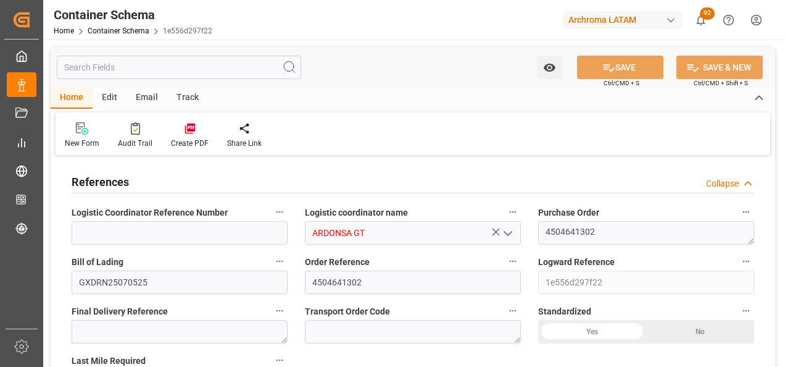
type input "9928205"
type input "1"
type input "0"
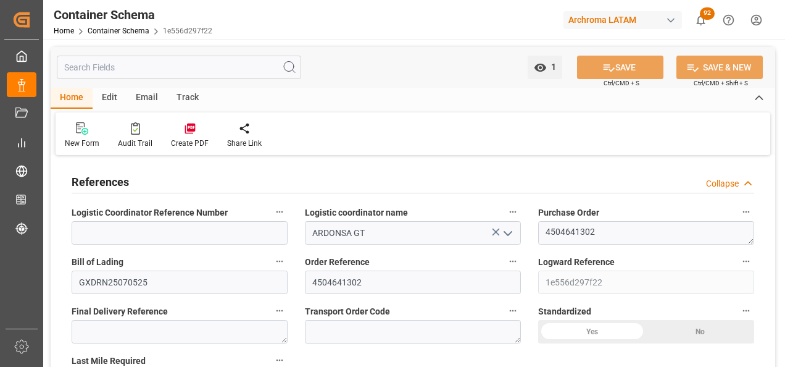
type input "[DATE] 08:30"
type input "[DATE]"
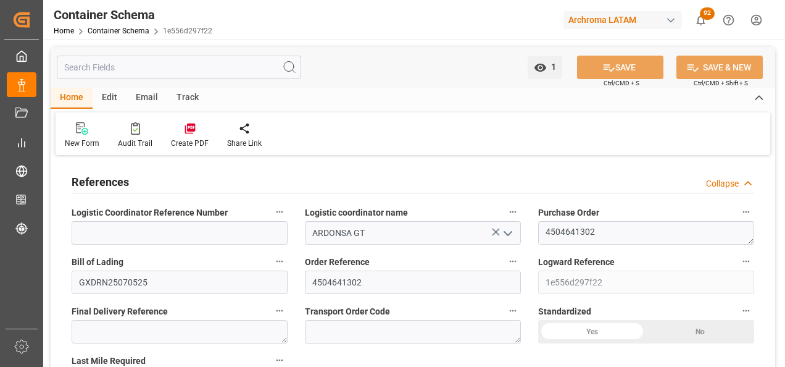
type input "[DATE]"
type input "[DATE] 18:02"
type input "[DATE] 16:58"
type input "[DATE]"
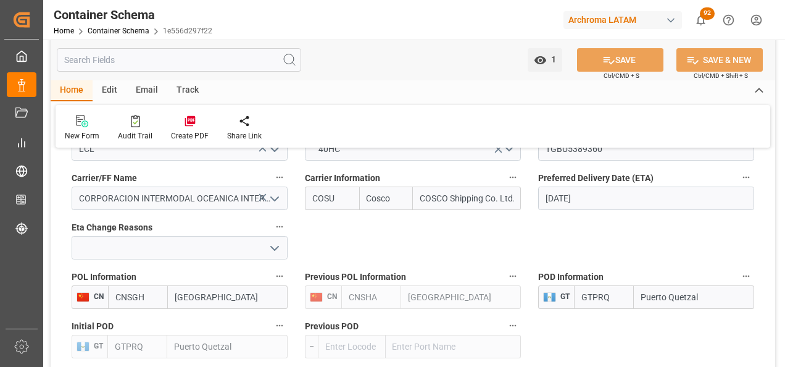
scroll to position [1419, 0]
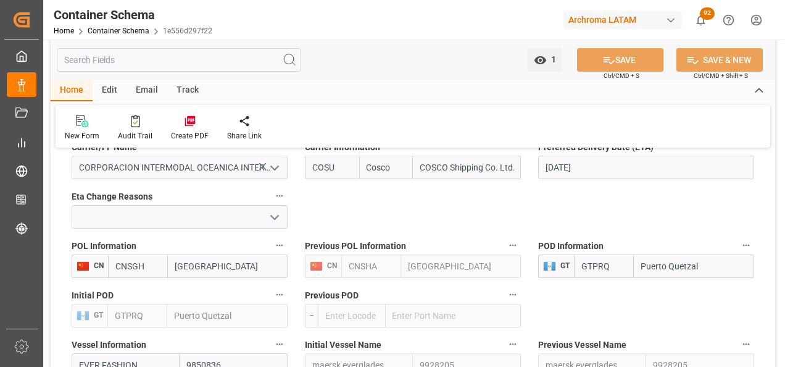
click at [592, 162] on input "[DATE]" at bounding box center [646, 167] width 216 height 23
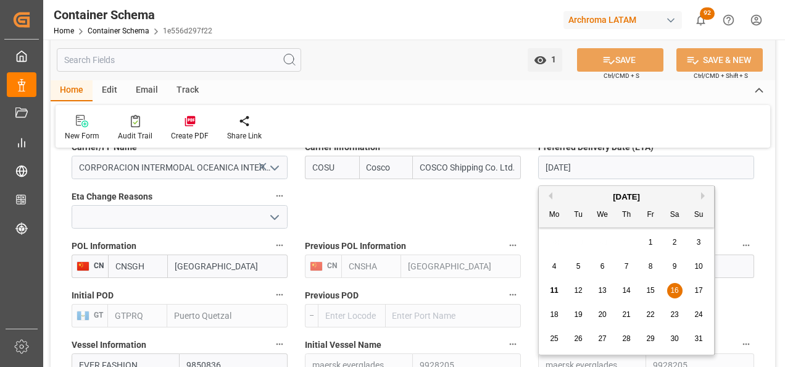
drag, startPoint x: 560, startPoint y: 311, endPoint x: 474, endPoint y: 296, distance: 87.7
click at [560, 312] on div "18" at bounding box center [554, 314] width 15 height 15
type input "[DATE]"
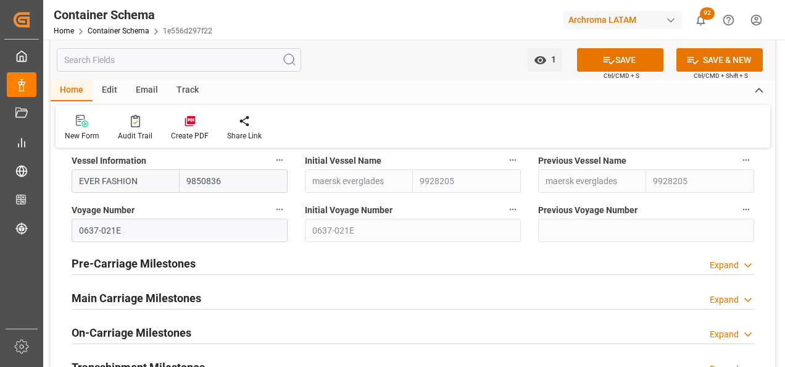
scroll to position [1604, 0]
click at [179, 284] on div "Main Carriage Milestones Expand" at bounding box center [413, 297] width 700 height 35
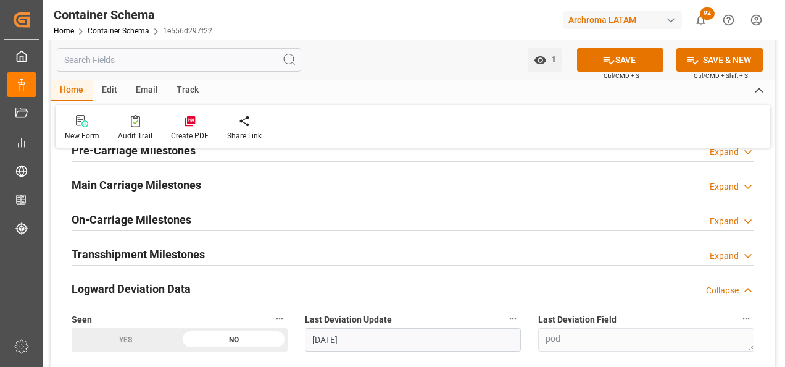
scroll to position [1728, 0]
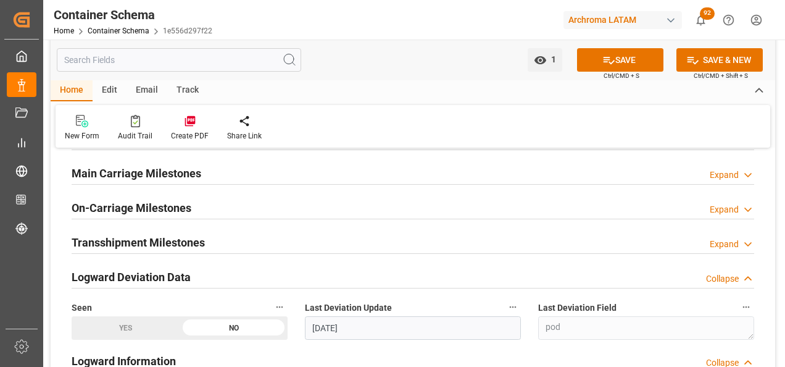
click at [157, 157] on div "Main Carriage Milestones Expand" at bounding box center [413, 173] width 700 height 35
drag, startPoint x: 158, startPoint y: 168, endPoint x: 206, endPoint y: 204, distance: 60.0
click at [159, 170] on h2 "Main Carriage Milestones" at bounding box center [137, 173] width 130 height 17
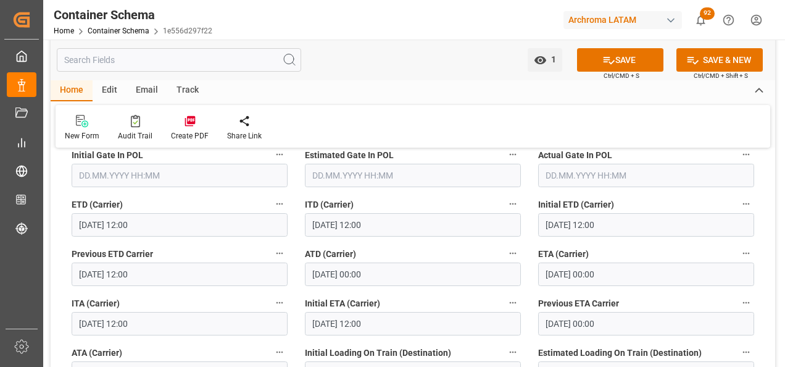
scroll to position [1851, 0]
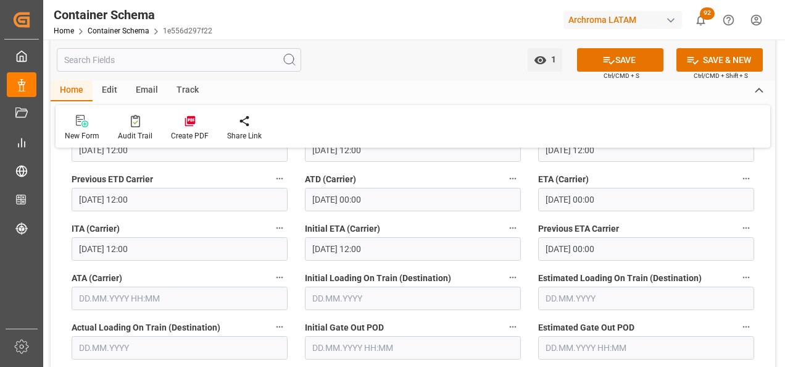
click at [561, 202] on input "[DATE] 00:00" at bounding box center [646, 199] width 216 height 23
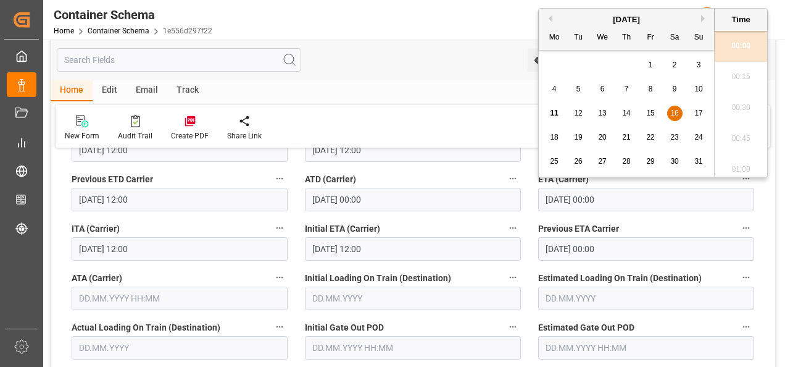
click at [555, 141] on span "18" at bounding box center [554, 137] width 8 height 9
type input "[DATE] 00:00"
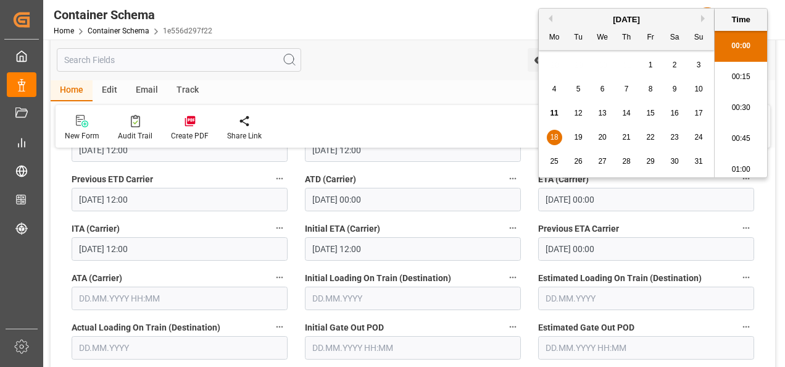
click at [525, 226] on div "Initial ETA (Carrier) [DATE] 12:00" at bounding box center [412, 239] width 233 height 49
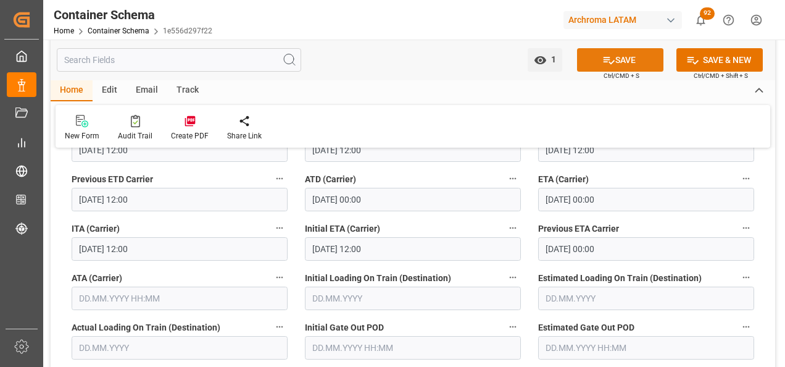
click at [602, 57] on icon at bounding box center [608, 60] width 13 height 13
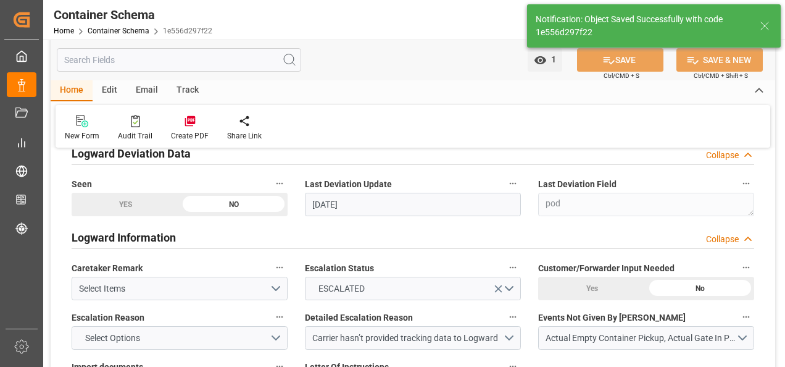
type input "2"
type input "[DATE] 20:30"
click at [136, 30] on link "Container Schema" at bounding box center [119, 31] width 62 height 9
